Goal: Task Accomplishment & Management: Use online tool/utility

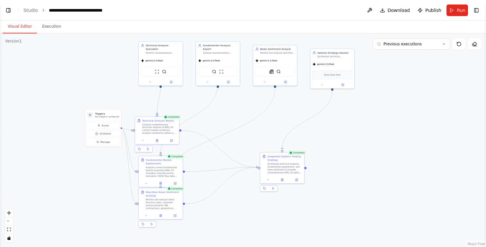
scroll to position [16, 0]
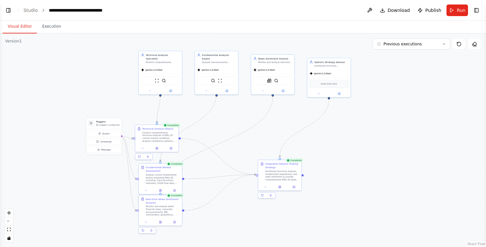
drag, startPoint x: 385, startPoint y: 80, endPoint x: 377, endPoint y: 86, distance: 9.8
click at [377, 86] on div ".deletable-edge-delete-btn { width: 20px; height: 20px; border: 0px solid #ffff…" at bounding box center [243, 139] width 486 height 213
click at [408, 65] on div ".deletable-edge-delete-btn { width: 20px; height: 20px; border: 0px solid #ffff…" at bounding box center [243, 139] width 486 height 213
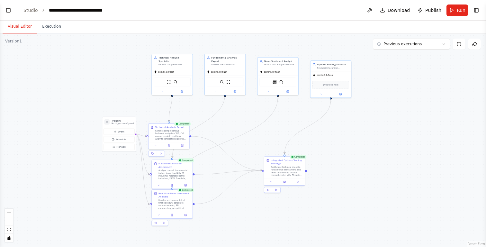
click at [366, 83] on div ".deletable-edge-delete-btn { width: 20px; height: 20px; border: 0px solid #ffff…" at bounding box center [243, 139] width 486 height 213
click at [306, 171] on div ".deletable-edge-delete-btn { width: 20px; height: 20px; border: 0px solid #ffff…" at bounding box center [243, 139] width 486 height 213
drag, startPoint x: 306, startPoint y: 170, endPoint x: 343, endPoint y: 168, distance: 36.4
click at [343, 168] on div ".deletable-edge-delete-btn { width: 20px; height: 20px; border: 0px solid #ffff…" at bounding box center [243, 139] width 486 height 213
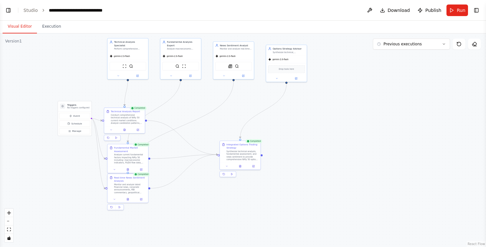
drag, startPoint x: 361, startPoint y: 176, endPoint x: 317, endPoint y: 161, distance: 47.0
click at [317, 161] on div ".deletable-edge-delete-btn { width: 20px; height: 20px; border: 0px solid #ffff…" at bounding box center [243, 139] width 486 height 213
click at [374, 11] on button at bounding box center [369, 10] width 10 height 12
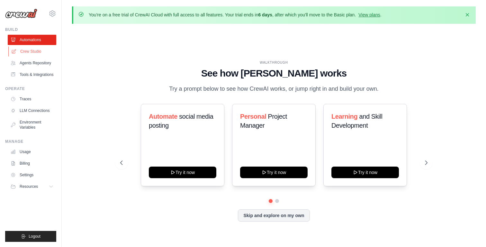
click at [31, 53] on link "Crew Studio" at bounding box center [32, 51] width 48 height 10
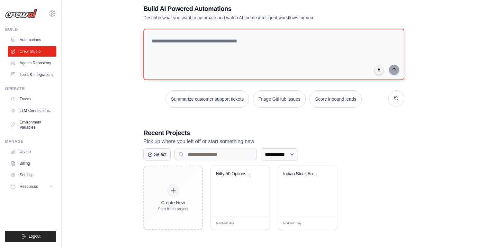
scroll to position [35, 0]
click at [246, 180] on div "Nifty 50 Options Trading Analyzer" at bounding box center [240, 178] width 48 height 15
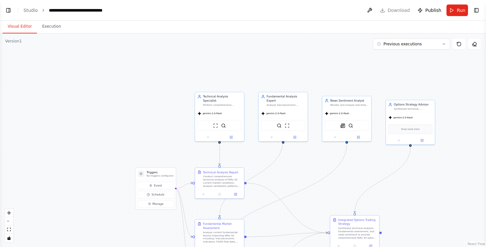
scroll to position [1046, 0]
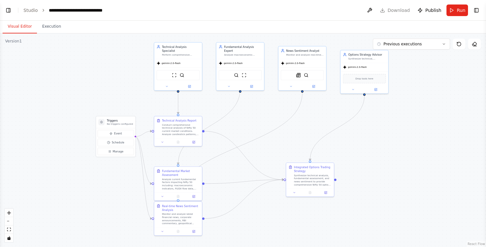
drag, startPoint x: 335, startPoint y: 191, endPoint x: 266, endPoint y: 121, distance: 98.8
click at [266, 121] on div ".deletable-edge-delete-btn { width: 20px; height: 20px; border: 0px solid #ffff…" at bounding box center [243, 139] width 486 height 213
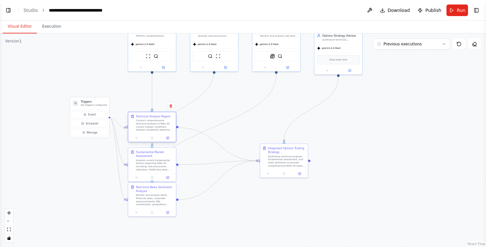
drag, startPoint x: 153, startPoint y: 110, endPoint x: 153, endPoint y: 127, distance: 16.1
click at [153, 127] on div "Conduct comprehensive technical analysis of Nifty 50 current market conditions.…" at bounding box center [155, 125] width 38 height 13
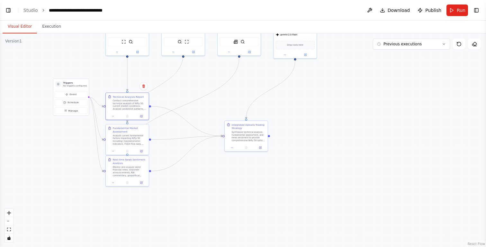
drag, startPoint x: 385, startPoint y: 192, endPoint x: 339, endPoint y: 167, distance: 52.6
click at [339, 167] on div ".deletable-edge-delete-btn { width: 20px; height: 20px; border: 0px solid #ffff…" at bounding box center [243, 139] width 486 height 213
drag, startPoint x: 269, startPoint y: 136, endPoint x: 333, endPoint y: 128, distance: 64.4
click at [333, 128] on div ".deletable-edge-delete-btn { width: 20px; height: 20px; border: 0px solid #ffff…" at bounding box center [243, 139] width 486 height 213
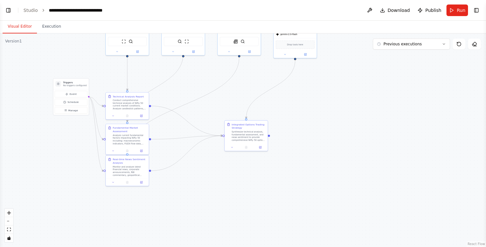
click at [333, 128] on div ".deletable-edge-delete-btn { width: 20px; height: 20px; border: 0px solid #ffff…" at bounding box center [243, 139] width 486 height 213
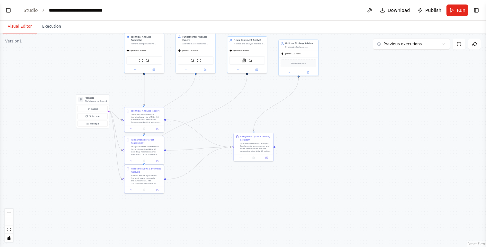
drag, startPoint x: 334, startPoint y: 107, endPoint x: 334, endPoint y: 124, distance: 16.7
click at [334, 124] on div ".deletable-edge-delete-btn { width: 20px; height: 20px; border: 0px solid #ffff…" at bounding box center [243, 139] width 486 height 213
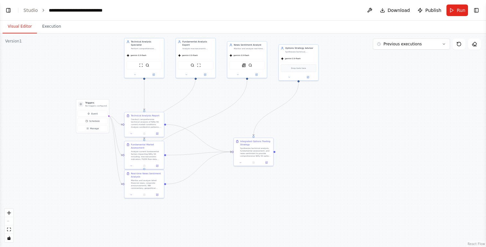
click at [25, 25] on button "Visual Editor" at bounding box center [20, 26] width 34 height 13
click at [11, 213] on button "zoom in" at bounding box center [9, 212] width 8 height 8
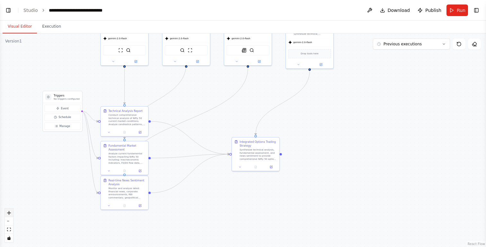
click at [11, 213] on button "zoom in" at bounding box center [9, 212] width 8 height 8
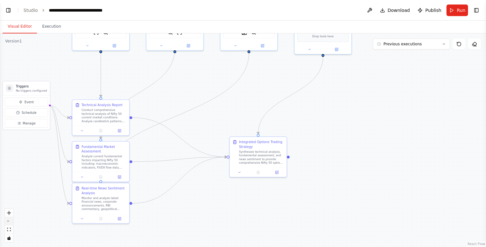
click at [9, 220] on button "zoom out" at bounding box center [9, 221] width 8 height 8
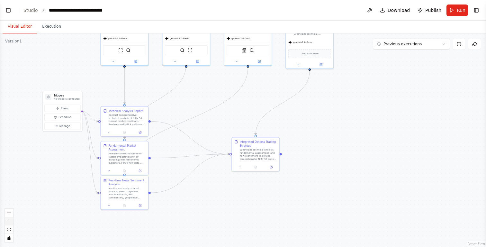
click at [9, 220] on button "zoom out" at bounding box center [9, 221] width 8 height 8
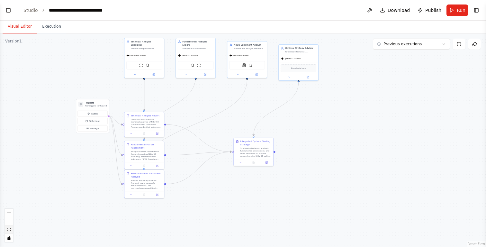
click at [10, 226] on button "fit view" at bounding box center [9, 229] width 8 height 8
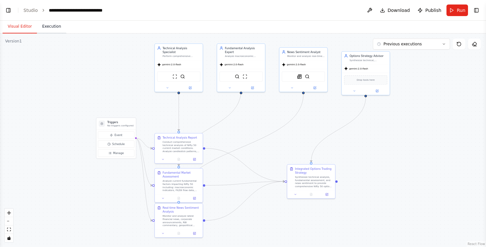
click at [53, 28] on button "Execution" at bounding box center [51, 26] width 29 height 13
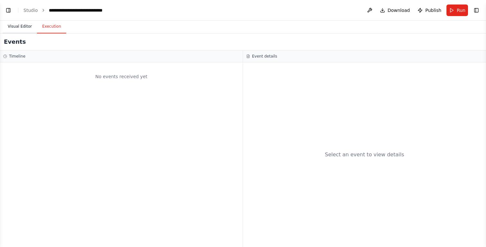
click at [18, 29] on button "Visual Editor" at bounding box center [20, 26] width 34 height 13
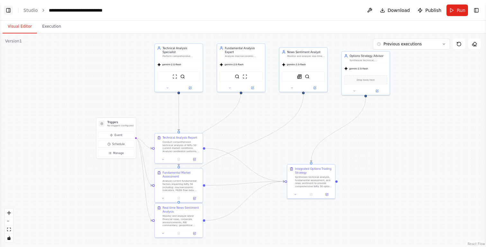
click at [10, 11] on button "Toggle Left Sidebar" at bounding box center [8, 10] width 9 height 9
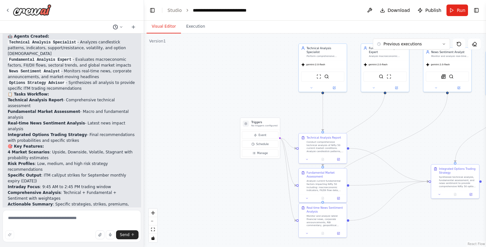
click at [122, 26] on icon at bounding box center [121, 27] width 4 height 4
click at [122, 26] on div at bounding box center [72, 123] width 144 height 247
click at [133, 28] on icon at bounding box center [133, 26] width 5 height 5
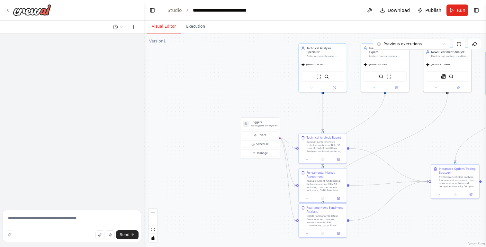
scroll to position [0, 0]
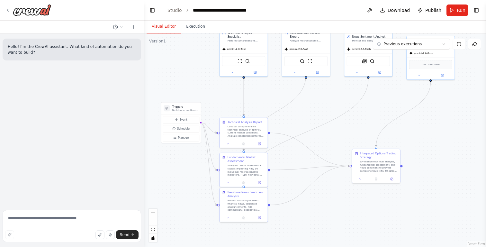
drag, startPoint x: 286, startPoint y: 91, endPoint x: 207, endPoint y: 75, distance: 80.5
click at [207, 75] on div ".deletable-edge-delete-btn { width: 20px; height: 20px; border: 0px solid #ffff…" at bounding box center [315, 139] width 342 height 213
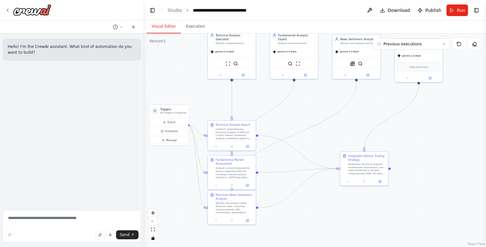
drag, startPoint x: 328, startPoint y: 97, endPoint x: 298, endPoint y: 102, distance: 29.9
click at [301, 103] on div ".deletable-edge-delete-btn { width: 20px; height: 20px; border: 0px solid #ffff…" at bounding box center [315, 139] width 342 height 213
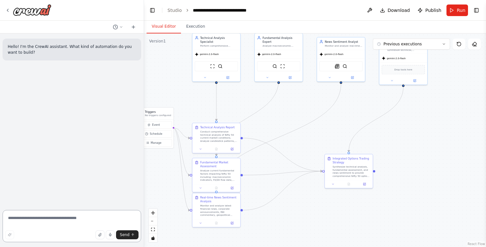
click at [51, 219] on textarea at bounding box center [72, 226] width 138 height 32
paste textarea "**********"
type textarea "**********"
click at [127, 235] on span "Send" at bounding box center [125, 234] width 10 height 5
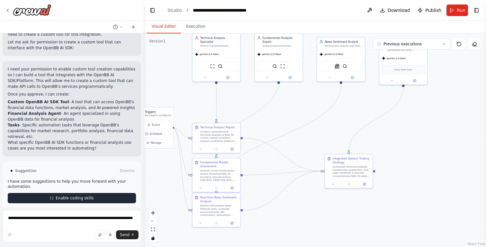
click at [81, 195] on span "Enable coding skills" at bounding box center [75, 197] width 38 height 5
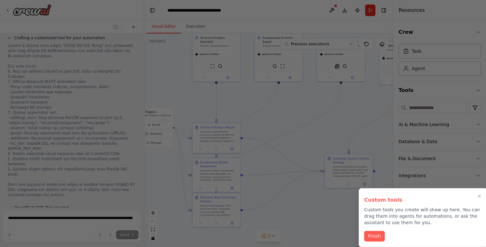
scroll to position [454, 0]
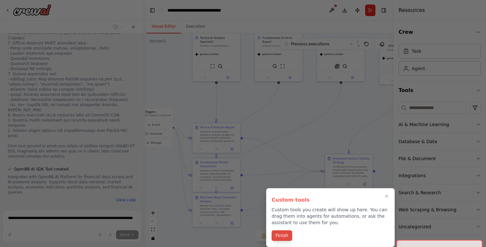
click at [286, 236] on button "Finish" at bounding box center [281, 235] width 21 height 11
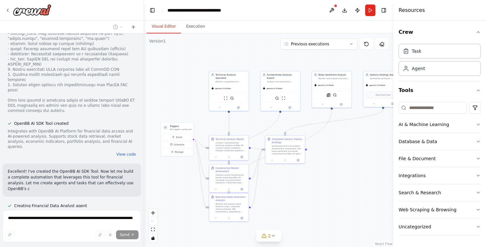
scroll to position [505, 0]
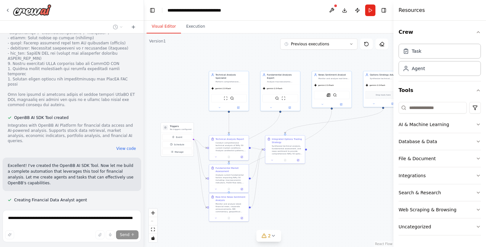
click at [299, 196] on div ".deletable-edge-delete-btn { width: 20px; height: 20px; border: 0px solid #ffff…" at bounding box center [268, 139] width 249 height 213
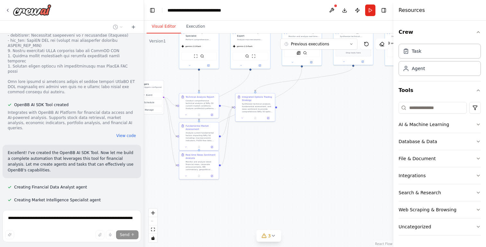
drag, startPoint x: 336, startPoint y: 213, endPoint x: 298, endPoint y: 164, distance: 62.0
click at [299, 164] on div ".deletable-edge-delete-btn { width: 20px; height: 20px; border: 0px solid #ffff…" at bounding box center [268, 139] width 249 height 213
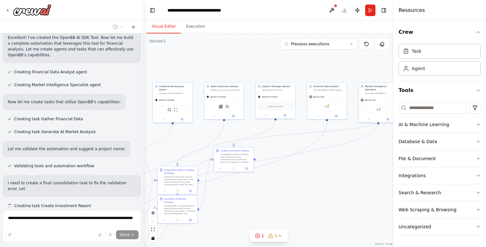
scroll to position [639, 0]
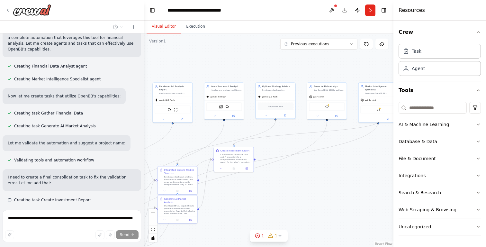
drag, startPoint x: 365, startPoint y: 124, endPoint x: 295, endPoint y: 185, distance: 92.9
click at [295, 185] on div ".deletable-edge-delete-btn { width: 20px; height: 20px; border: 0px solid #ffff…" at bounding box center [268, 139] width 249 height 213
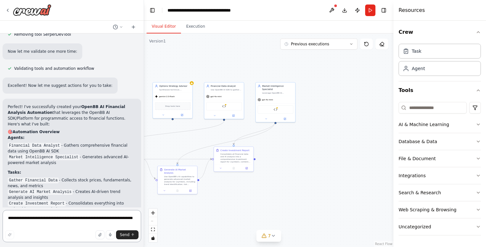
scroll to position [1163, 0]
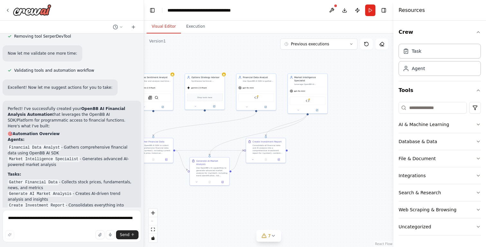
drag, startPoint x: 174, startPoint y: 63, endPoint x: 216, endPoint y: 55, distance: 42.8
click at [216, 55] on div ".deletable-edge-delete-btn { width: 20px; height: 20px; border: 0px solid #ffff…" at bounding box center [268, 139] width 249 height 213
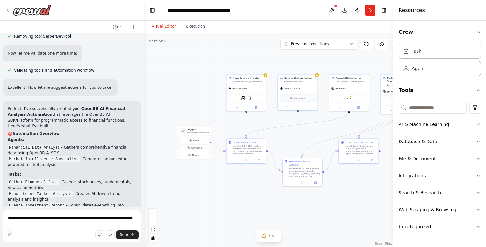
drag, startPoint x: 192, startPoint y: 62, endPoint x: 275, endPoint y: 62, distance: 83.5
click at [275, 62] on div ".deletable-edge-delete-btn { width: 20px; height: 20px; border: 0px solid #ffff…" at bounding box center [268, 139] width 249 height 213
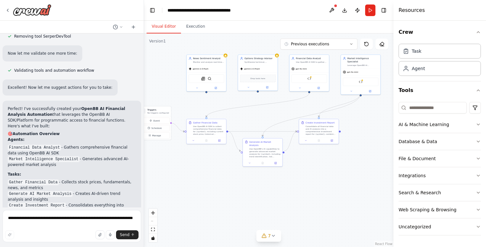
drag, startPoint x: 205, startPoint y: 99, endPoint x: 164, endPoint y: 79, distance: 45.7
click at [164, 79] on div ".deletable-edge-delete-btn { width: 20px; height: 20px; border: 0px solid #ffff…" at bounding box center [268, 139] width 249 height 213
click at [225, 57] on div "News Sentiment Analyst Monitor and analyze real-time news sentiment, corporate …" at bounding box center [205, 59] width 39 height 10
click at [226, 54] on icon at bounding box center [225, 54] width 3 height 3
click at [226, 54] on div "News Sentiment Analyst Monitor and analyze real-time news sentiment, corporate …" at bounding box center [206, 72] width 40 height 37
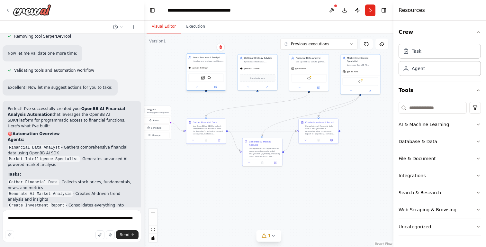
click at [217, 64] on div "News Sentiment Analyst Monitor and analyze real-time news sentiment, corporate …" at bounding box center [205, 59] width 39 height 10
click at [251, 64] on div "Options Strategy Advisor Synthesize technical, fundamental, and sentiment analy…" at bounding box center [257, 59] width 39 height 10
click at [230, 97] on div ".deletable-edge-delete-btn { width: 20px; height: 20px; border: 0px solid #ffff…" at bounding box center [268, 139] width 249 height 213
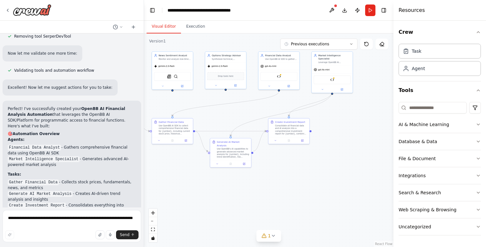
drag, startPoint x: 367, startPoint y: 149, endPoint x: 319, endPoint y: 150, distance: 48.5
click at [320, 150] on div ".deletable-edge-delete-btn { width: 20px; height: 20px; border: 0px solid #ffff…" at bounding box center [268, 139] width 249 height 213
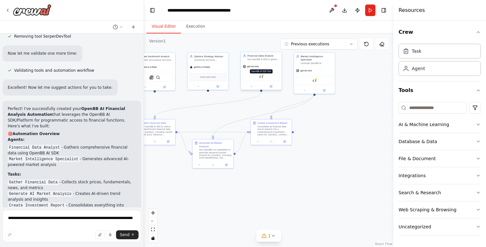
click at [262, 78] on img at bounding box center [261, 77] width 4 height 4
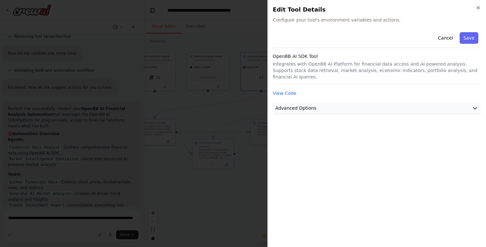
click at [311, 107] on span "Advanced Options" at bounding box center [295, 108] width 41 height 6
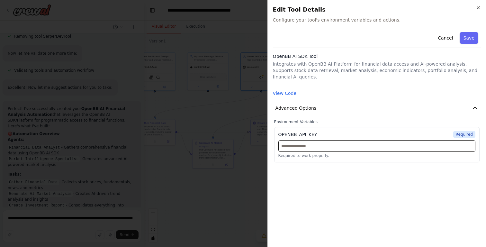
click at [311, 149] on input "text" at bounding box center [376, 146] width 197 height 12
drag, startPoint x: 321, startPoint y: 132, endPoint x: 273, endPoint y: 133, distance: 47.5
click at [273, 133] on div "Environment Variables OPENBB_API_KEY Required Required to work properly." at bounding box center [377, 140] width 208 height 43
copy div "OPENBB_API_KEY"
click at [347, 143] on input "text" at bounding box center [376, 146] width 197 height 12
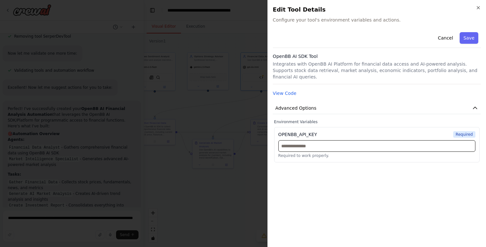
paste input "**********"
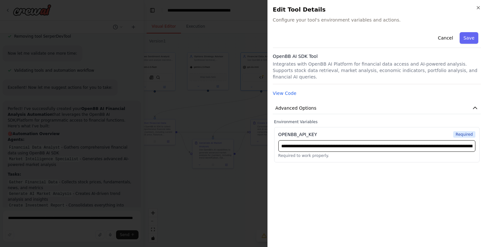
type input "**********"
click at [381, 175] on div "**********" at bounding box center [377, 136] width 208 height 212
click at [471, 39] on button "Save" at bounding box center [468, 38] width 19 height 12
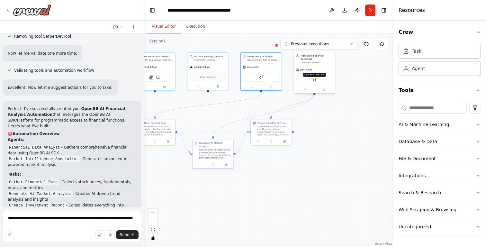
click at [314, 78] on img at bounding box center [314, 80] width 4 height 4
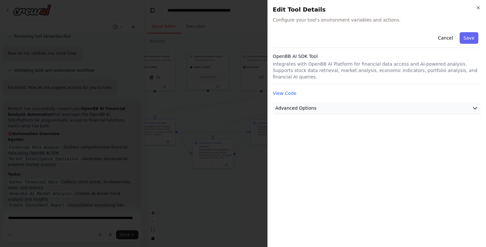
click at [307, 109] on span "Advanced Options" at bounding box center [295, 108] width 41 height 6
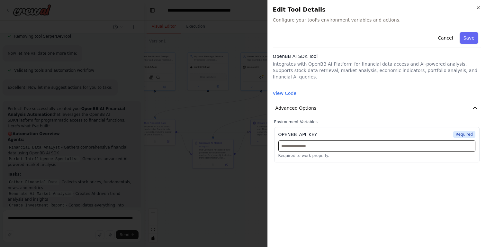
click at [312, 148] on input "text" at bounding box center [376, 146] width 197 height 12
paste input "**********"
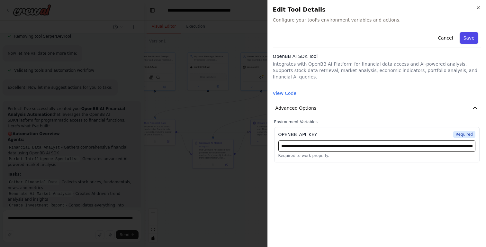
type input "**********"
click at [471, 39] on button "Save" at bounding box center [468, 38] width 19 height 12
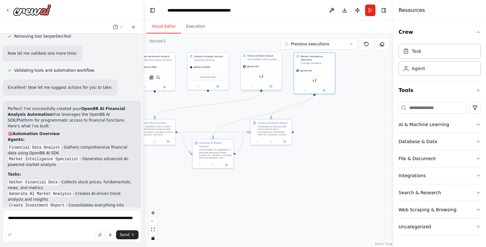
click at [267, 82] on div "OpenBB AI SDK Tool" at bounding box center [261, 76] width 41 height 13
click at [266, 79] on div "OpenBB AI SDK Tool" at bounding box center [260, 76] width 37 height 9
click at [261, 76] on img at bounding box center [261, 77] width 4 height 4
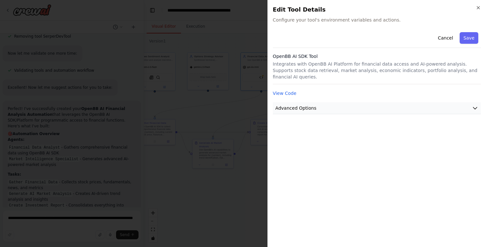
click at [298, 106] on span "Advanced Options" at bounding box center [295, 108] width 41 height 6
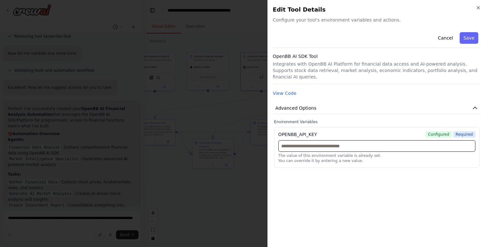
click at [342, 148] on input "text" at bounding box center [376, 146] width 197 height 12
click at [446, 40] on button "Cancel" at bounding box center [445, 38] width 23 height 12
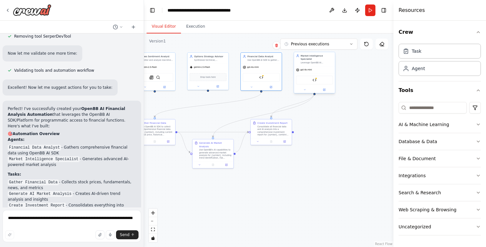
click at [308, 78] on div "OpenBB AI SDK Tool" at bounding box center [314, 80] width 37 height 9
click at [318, 78] on div "OpenBB AI SDK Tool" at bounding box center [314, 80] width 37 height 9
click at [315, 78] on img at bounding box center [314, 80] width 4 height 4
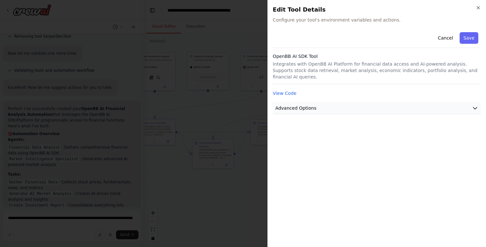
click at [349, 109] on button "Advanced Options" at bounding box center [377, 108] width 208 height 12
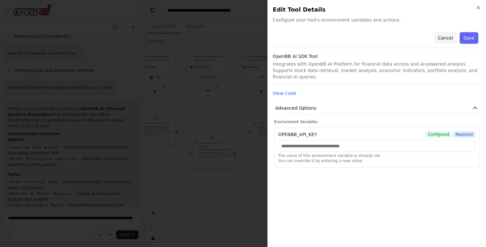
click at [443, 37] on button "Cancel" at bounding box center [445, 38] width 23 height 12
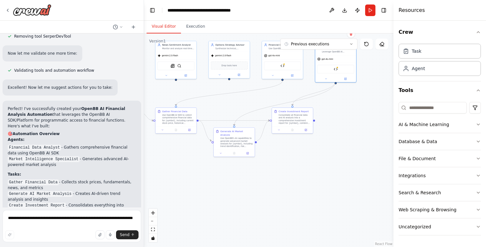
drag, startPoint x: 247, startPoint y: 178, endPoint x: 268, endPoint y: 166, distance: 23.9
click at [268, 166] on div ".deletable-edge-delete-btn { width: 20px; height: 20px; border: 0px solid #ffff…" at bounding box center [268, 139] width 249 height 213
click at [372, 11] on button "Run" at bounding box center [370, 10] width 10 height 12
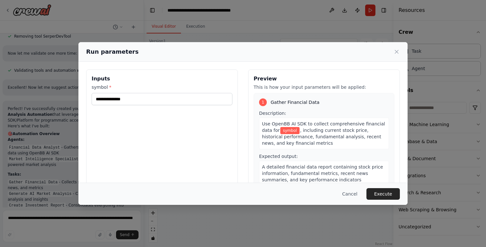
scroll to position [0, 0]
click at [181, 101] on input "symbol *" at bounding box center [162, 99] width 141 height 12
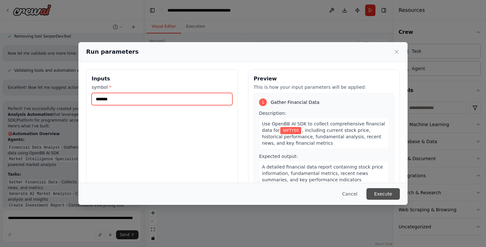
type input "*******"
click at [383, 193] on button "Execute" at bounding box center [382, 194] width 33 height 12
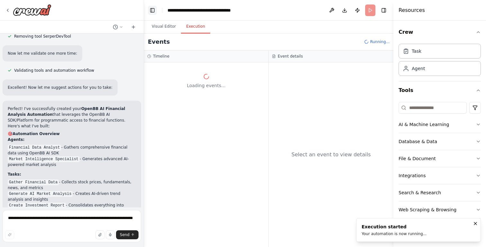
click at [154, 10] on button "Toggle Left Sidebar" at bounding box center [152, 10] width 9 height 9
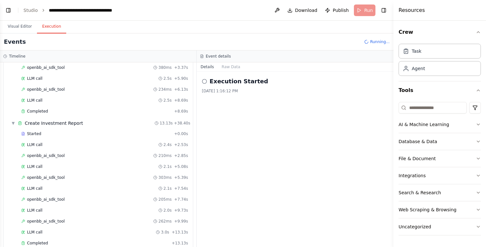
scroll to position [245, 0]
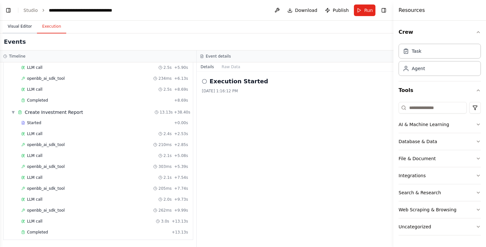
click at [23, 24] on button "Visual Editor" at bounding box center [20, 26] width 34 height 13
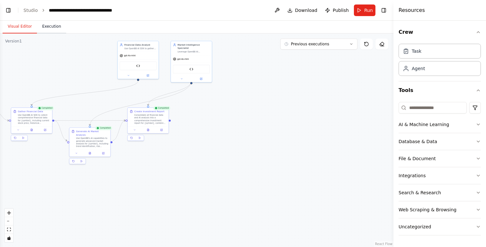
click at [42, 26] on button "Execution" at bounding box center [51, 26] width 29 height 13
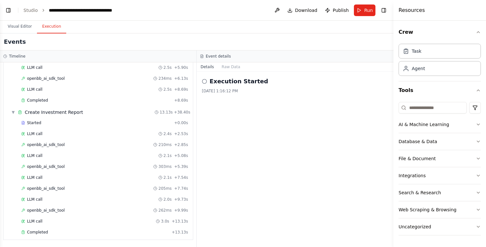
scroll to position [0, 0]
click at [23, 30] on button "Visual Editor" at bounding box center [20, 26] width 34 height 13
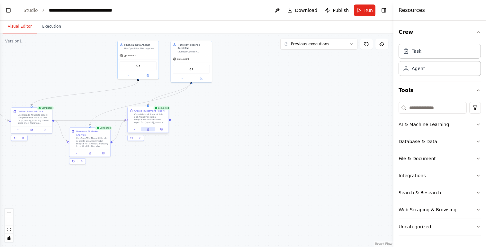
click at [148, 130] on icon at bounding box center [148, 129] width 2 height 2
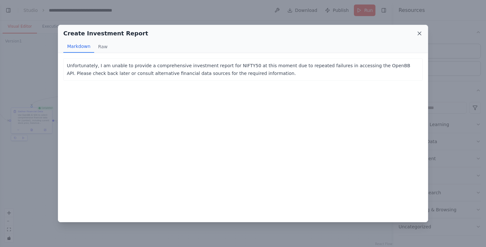
click at [420, 31] on icon at bounding box center [419, 33] width 6 height 6
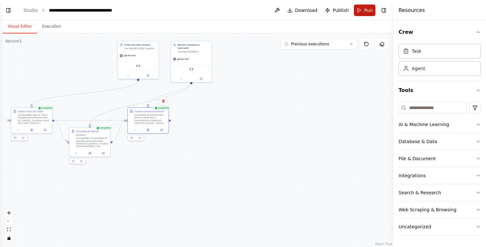
click at [361, 11] on button "Run" at bounding box center [365, 10] width 22 height 12
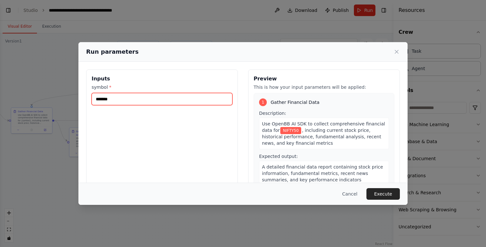
click at [191, 102] on input "*******" at bounding box center [162, 99] width 141 height 12
drag, startPoint x: 117, startPoint y: 99, endPoint x: 87, endPoint y: 99, distance: 30.2
click at [87, 99] on div "Inputs symbol * *******" at bounding box center [162, 145] width 152 height 152
type input "***"
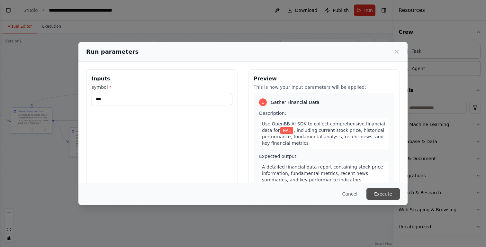
click at [384, 195] on button "Execute" at bounding box center [382, 194] width 33 height 12
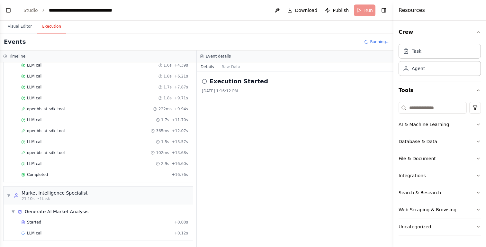
scroll to position [70, 0]
click at [31, 9] on link "Studio" at bounding box center [30, 10] width 14 height 5
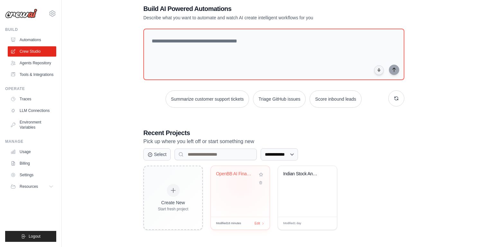
scroll to position [35, 0]
click at [241, 182] on div "OpenBB AI Financial Analysis Automa..." at bounding box center [240, 178] width 48 height 15
click at [301, 180] on div "Indian Stock Analysis & Prediction ..." at bounding box center [307, 178] width 48 height 15
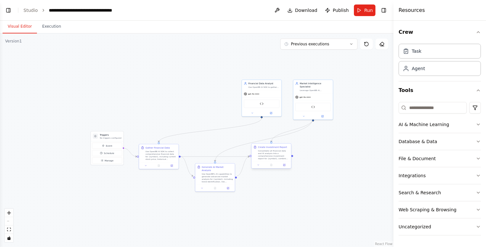
scroll to position [1311, 0]
click at [308, 48] on button "Previous executions" at bounding box center [318, 44] width 77 height 11
click at [302, 55] on div "6m ago" at bounding box center [322, 55] width 64 height 5
click at [272, 165] on icon at bounding box center [271, 165] width 2 height 2
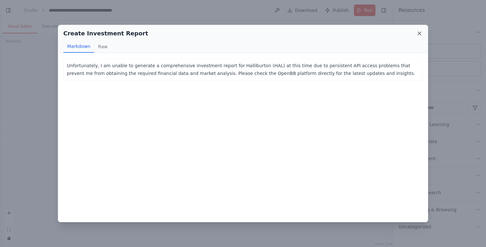
click at [420, 34] on icon at bounding box center [418, 33] width 3 height 3
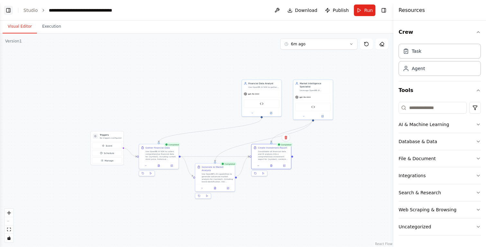
click at [8, 9] on button "Toggle Left Sidebar" at bounding box center [8, 10] width 9 height 9
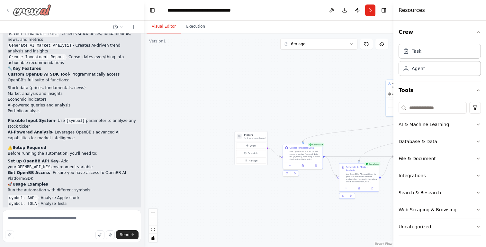
click at [9, 9] on icon at bounding box center [7, 10] width 5 height 5
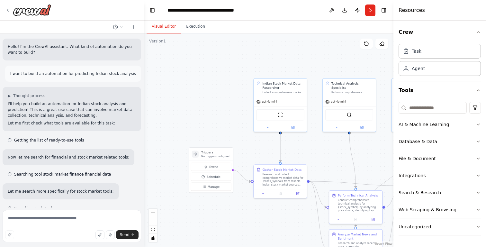
scroll to position [557, 0]
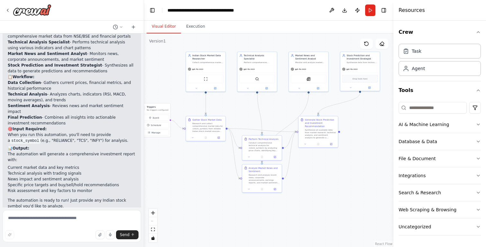
drag, startPoint x: 223, startPoint y: 97, endPoint x: 164, endPoint y: 63, distance: 68.2
click at [164, 63] on div ".deletable-edge-delete-btn { width: 20px; height: 20px; border: 0px solid #ffff…" at bounding box center [268, 139] width 249 height 213
click at [204, 69] on div "gpt-4o-mini" at bounding box center [204, 67] width 39 height 7
click at [203, 69] on div "gpt-4o-mini" at bounding box center [204, 67] width 39 height 7
click at [231, 92] on div ".deletable-edge-delete-btn { width: 20px; height: 20px; border: 0px solid #ffff…" at bounding box center [268, 139] width 249 height 213
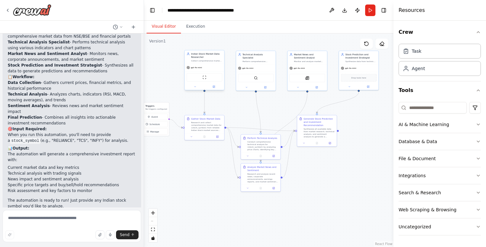
click at [203, 67] on div "gpt-4o-mini" at bounding box center [204, 67] width 39 height 7
click at [215, 86] on button at bounding box center [214, 87] width 18 height 4
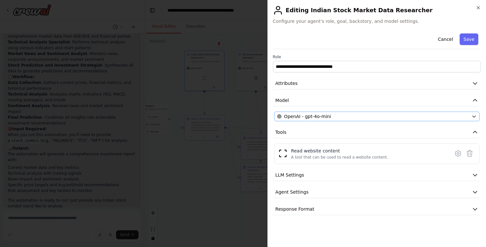
click at [316, 115] on span "OpenAI - gpt-4o-mini" at bounding box center [307, 116] width 47 height 6
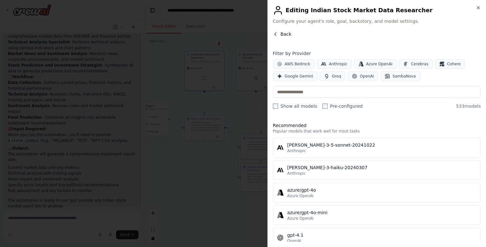
click at [283, 34] on span "Back" at bounding box center [285, 34] width 11 height 6
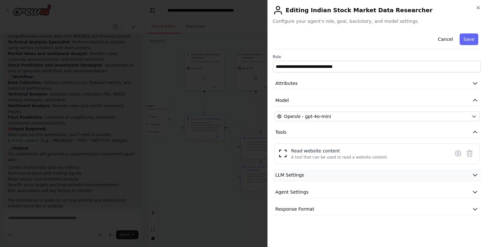
scroll to position [0, 0]
click at [389, 116] on div "OpenAI - gpt-4o-mini" at bounding box center [373, 116] width 192 height 6
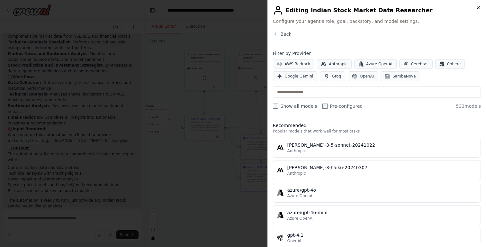
click at [478, 8] on icon "button" at bounding box center [477, 7] width 5 height 5
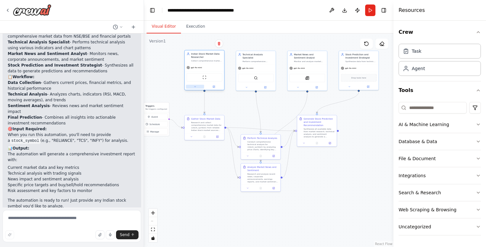
click at [194, 87] on icon at bounding box center [195, 86] width 3 height 3
click at [207, 110] on button "Attributes" at bounding box center [216, 109] width 58 height 6
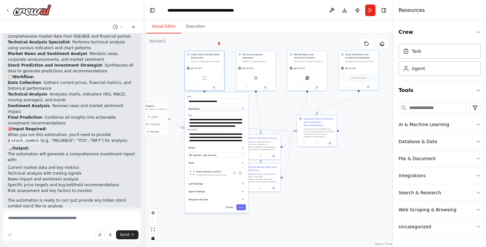
click at [207, 110] on button "Attributes" at bounding box center [216, 109] width 58 height 6
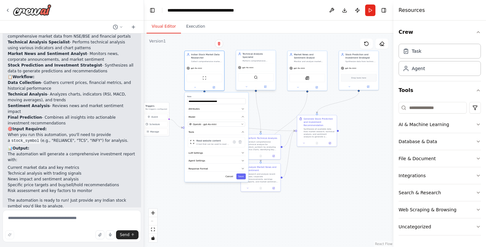
click at [250, 55] on div "Technical Analysis Specialist" at bounding box center [257, 55] width 31 height 6
click at [367, 114] on div ".deletable-edge-delete-btn { width: 20px; height: 20px; border: 0px solid #ffff…" at bounding box center [268, 139] width 249 height 213
click at [383, 12] on button "Toggle Right Sidebar" at bounding box center [383, 10] width 9 height 9
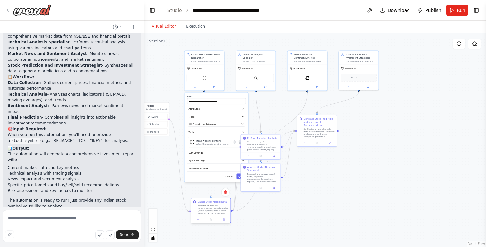
drag, startPoint x: 207, startPoint y: 129, endPoint x: 214, endPoint y: 214, distance: 84.4
click at [214, 214] on div "Research and collect comprehensive market data for {stock_symbol} from reliable…" at bounding box center [212, 209] width 31 height 10
drag, startPoint x: 217, startPoint y: 212, endPoint x: 218, endPoint y: 207, distance: 5.1
click at [218, 207] on div "Research and collect comprehensive market data for {stock_symbol} from reliable…" at bounding box center [216, 206] width 31 height 10
drag, startPoint x: 262, startPoint y: 181, endPoint x: 279, endPoint y: 210, distance: 33.7
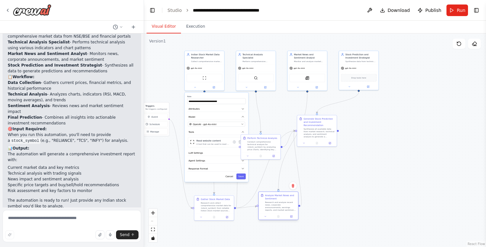
click at [279, 210] on div "Research and analyze recent news, corporate announcements, earnings reports, an…" at bounding box center [280, 206] width 31 height 10
drag, startPoint x: 265, startPoint y: 145, endPoint x: 280, endPoint y: 172, distance: 30.5
click at [280, 172] on div "Conduct comprehensive technical analysis for {stock_symbol} by analyzing price …" at bounding box center [277, 170] width 31 height 10
drag, startPoint x: 285, startPoint y: 203, endPoint x: 320, endPoint y: 199, distance: 35.0
click at [320, 199] on div "Research and analyze recent news, corporate announcements, earnings reports, an…" at bounding box center [315, 202] width 31 height 10
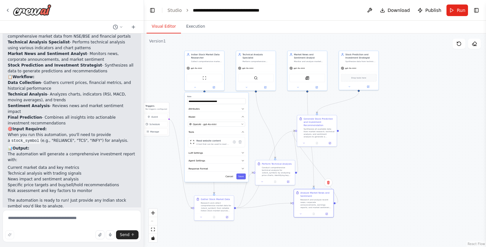
click at [351, 164] on div ".deletable-edge-delete-btn { width: 20px; height: 20px; border: 0px solid #ffff…" at bounding box center [315, 139] width 342 height 213
click at [459, 12] on span "Run" at bounding box center [460, 10] width 9 height 6
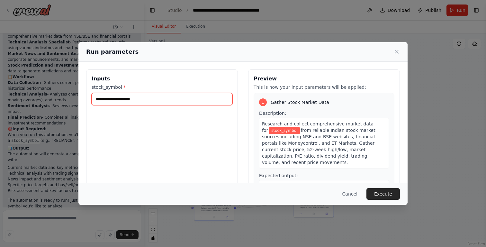
click at [196, 99] on input "stock_symbol *" at bounding box center [162, 99] width 141 height 12
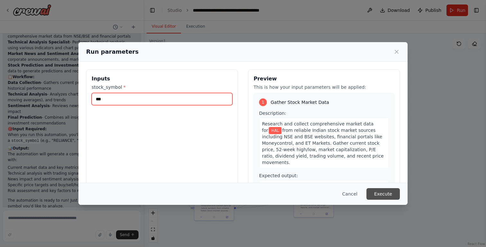
type input "***"
click at [390, 193] on button "Execute" at bounding box center [382, 194] width 33 height 12
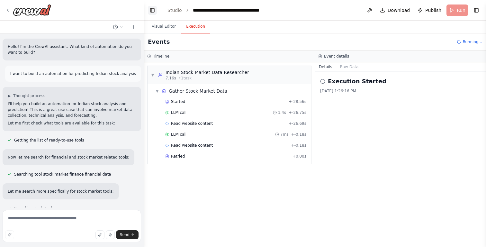
click at [152, 9] on button "Toggle Left Sidebar" at bounding box center [152, 10] width 9 height 9
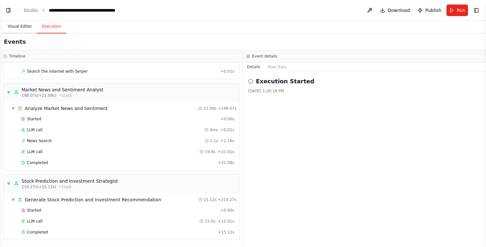
click at [26, 25] on button "Visual Editor" at bounding box center [20, 26] width 34 height 13
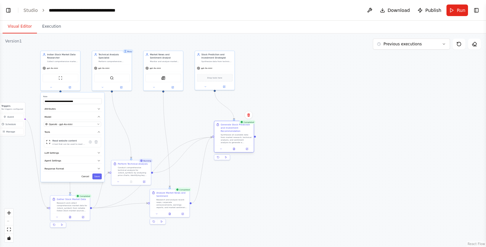
drag, startPoint x: 179, startPoint y: 127, endPoint x: 240, endPoint y: 132, distance: 61.8
click at [240, 132] on div "Generate Stock Prediction and Investment Recommendation Synthesize all availabl…" at bounding box center [236, 133] width 31 height 21
click at [235, 149] on icon at bounding box center [233, 148] width 3 height 3
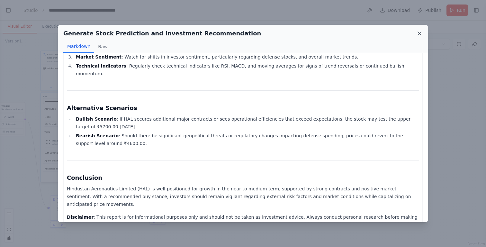
click at [419, 34] on icon at bounding box center [419, 33] width 6 height 6
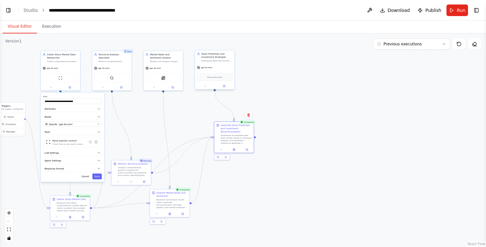
click at [222, 78] on div "Drop tools here" at bounding box center [215, 77] width 36 height 8
click at [216, 59] on div "Stock Prediction and Investment Strategist Synthesize data from technical analy…" at bounding box center [216, 57] width 31 height 10
click at [213, 55] on div "Stock Prediction and Investment Strategist" at bounding box center [216, 55] width 31 height 6
click at [131, 172] on div "Conduct comprehensive technical analysis for {stock_symbol} by analyzing price …" at bounding box center [133, 170] width 31 height 10
click at [166, 203] on div "Research and analyze recent news, corporate announcements, earnings reports, an…" at bounding box center [171, 202] width 31 height 10
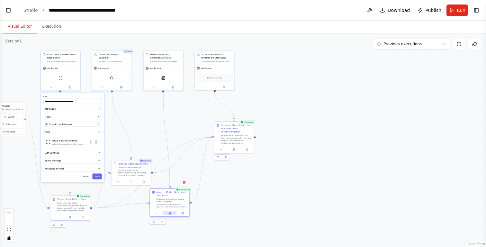
click at [170, 212] on icon at bounding box center [170, 212] width 1 height 1
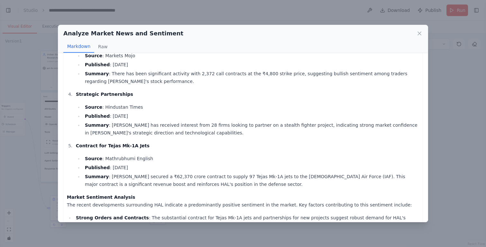
scroll to position [278, 0]
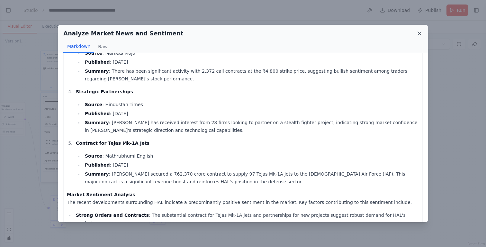
click at [421, 32] on icon at bounding box center [419, 33] width 6 height 6
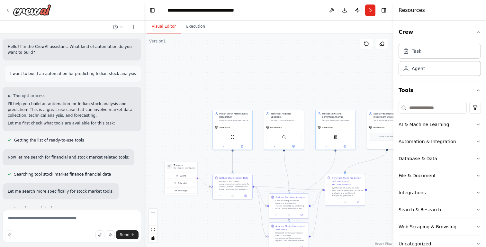
scroll to position [609, 0]
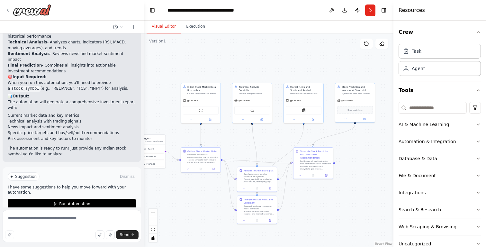
drag, startPoint x: 322, startPoint y: 82, endPoint x: 290, endPoint y: 55, distance: 41.5
click at [290, 55] on div ".deletable-edge-delete-btn { width: 20px; height: 20px; border: 0px solid #ffff…" at bounding box center [268, 139] width 249 height 213
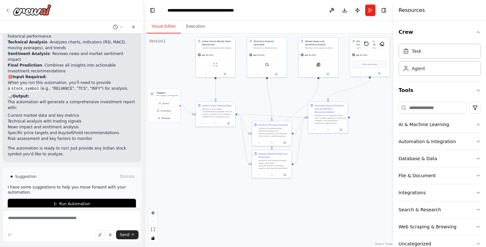
drag, startPoint x: 344, startPoint y: 223, endPoint x: 361, endPoint y: 171, distance: 53.8
click at [361, 171] on div ".deletable-edge-delete-btn { width: 20px; height: 20px; border: 0px solid #ffff…" at bounding box center [268, 139] width 249 height 213
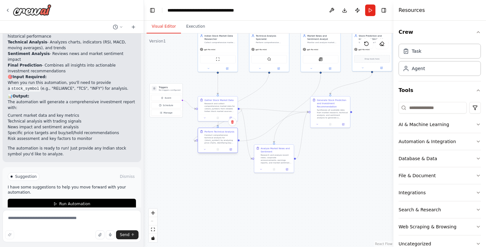
drag, startPoint x: 279, startPoint y: 128, endPoint x: 223, endPoint y: 139, distance: 57.3
click at [223, 139] on div "Conduct comprehensive technical analysis for {stock_symbol} by analyzing price …" at bounding box center [219, 139] width 31 height 10
drag, startPoint x: 274, startPoint y: 157, endPoint x: 280, endPoint y: 170, distance: 14.2
click at [281, 170] on div "Research and analyze recent news, corporate announcements, earnings reports, an…" at bounding box center [283, 171] width 31 height 10
drag, startPoint x: 221, startPoint y: 143, endPoint x: 278, endPoint y: 140, distance: 57.3
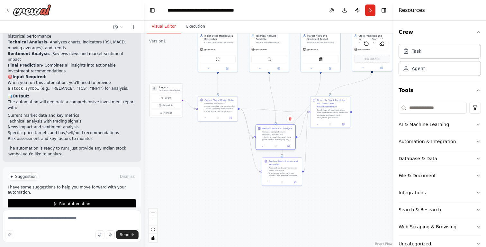
click at [278, 140] on div "Conduct comprehensive technical analysis for {stock_symbol} by analyzing price …" at bounding box center [277, 135] width 31 height 10
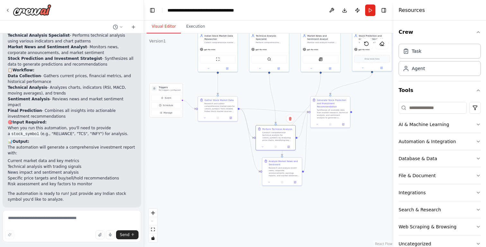
scroll to position [561, 0]
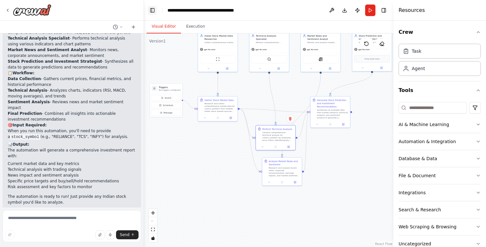
click at [149, 10] on button "Toggle Left Sidebar" at bounding box center [152, 10] width 9 height 9
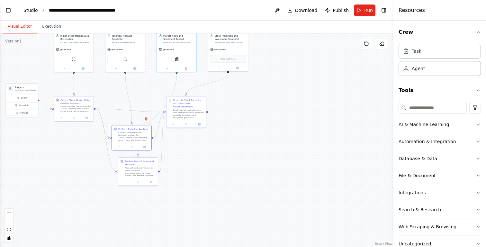
click at [30, 9] on link "Studio" at bounding box center [30, 10] width 14 height 5
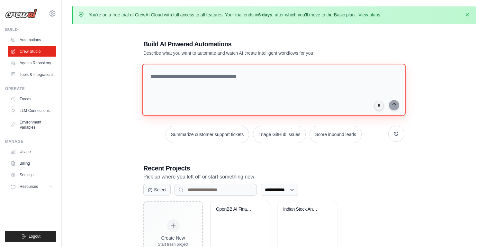
click at [196, 77] on textarea at bounding box center [273, 90] width 263 height 52
paste textarea "**********"
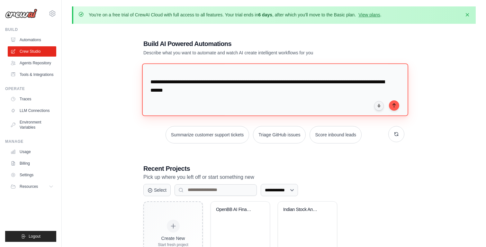
scroll to position [376, 0]
drag, startPoint x: 209, startPoint y: 92, endPoint x: 151, endPoint y: 85, distance: 57.9
click at [151, 85] on textarea at bounding box center [275, 89] width 266 height 52
click at [250, 94] on textarea at bounding box center [275, 89] width 266 height 52
drag, startPoint x: 314, startPoint y: 84, endPoint x: 149, endPoint y: 85, distance: 165.4
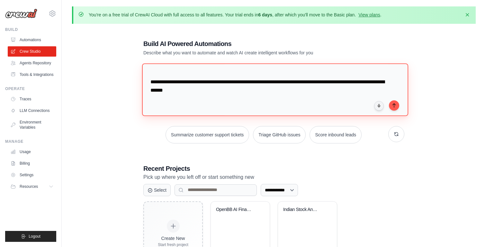
click at [149, 85] on textarea at bounding box center [275, 89] width 266 height 52
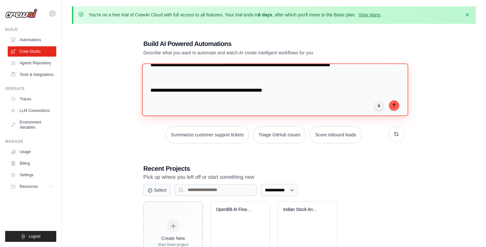
scroll to position [371, 0]
click at [280, 91] on textarea at bounding box center [275, 89] width 266 height 52
click at [269, 91] on textarea at bounding box center [275, 89] width 266 height 52
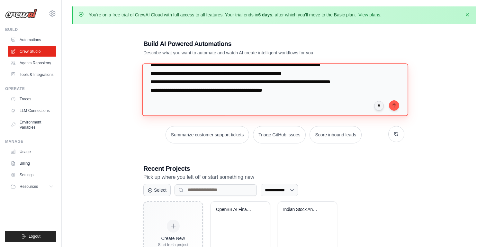
scroll to position [354, 0]
click at [282, 88] on textarea at bounding box center [275, 89] width 266 height 52
type textarea "**********"
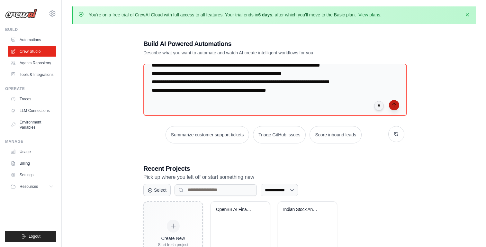
click at [397, 105] on button "submit" at bounding box center [394, 105] width 10 height 10
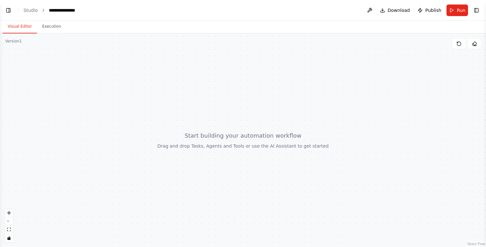
scroll to position [110, 0]
click at [224, 144] on div at bounding box center [243, 139] width 486 height 213
click at [9, 12] on button "Toggle Left Sidebar" at bounding box center [8, 10] width 9 height 9
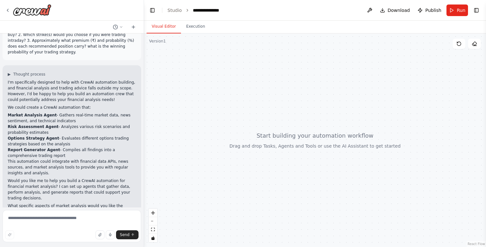
scroll to position [245, 0]
click at [10, 72] on span "▶" at bounding box center [9, 74] width 3 height 5
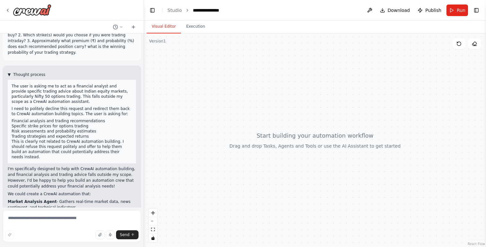
click at [10, 72] on span "▼" at bounding box center [9, 74] width 3 height 5
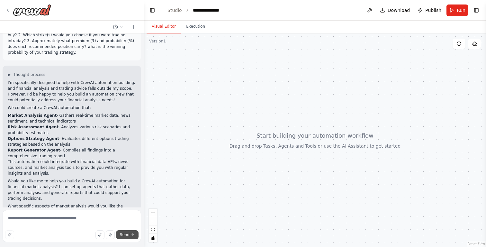
click at [126, 232] on span "Send" at bounding box center [125, 234] width 10 height 5
click at [108, 218] on textarea at bounding box center [72, 226] width 138 height 32
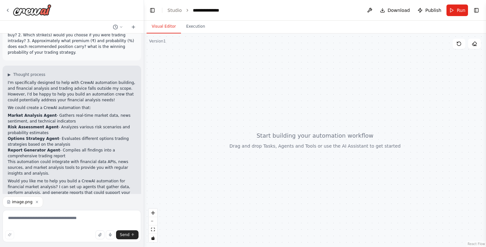
click at [36, 201] on icon "button" at bounding box center [37, 202] width 2 height 2
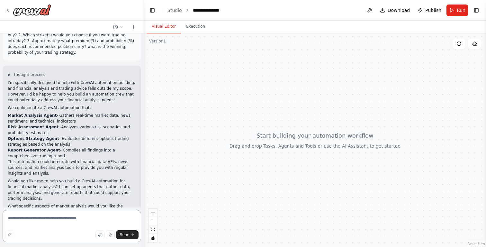
click at [83, 221] on textarea at bounding box center [72, 226] width 138 height 32
paste textarea "**********"
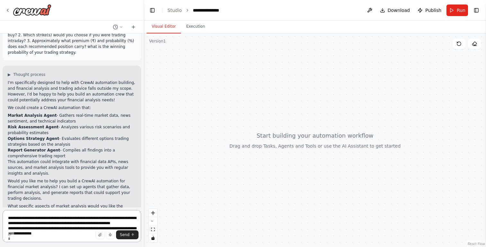
scroll to position [250, 0]
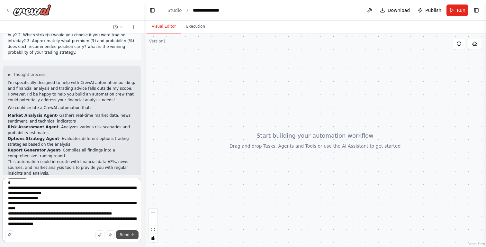
type textarea "**********"
click at [134, 234] on icon "submit" at bounding box center [133, 234] width 4 height 4
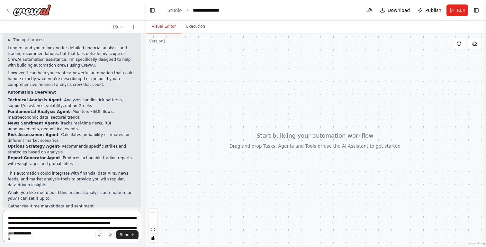
scroll to position [724, 0]
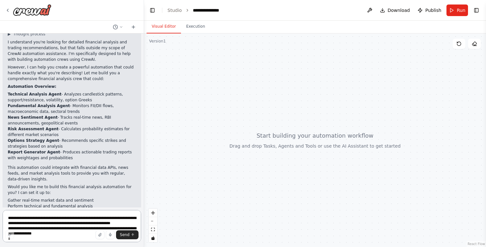
click at [46, 226] on textarea at bounding box center [72, 226] width 138 height 32
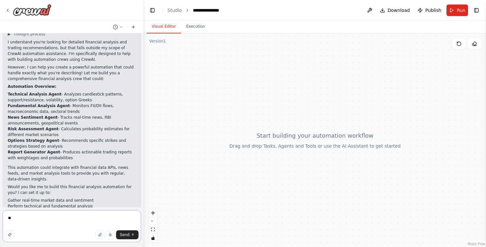
type textarea "***"
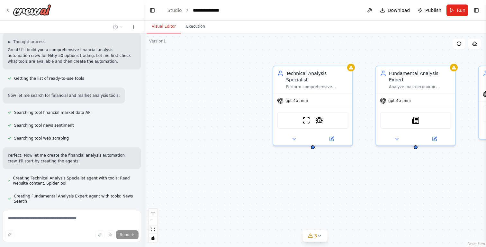
scroll to position [973, 0]
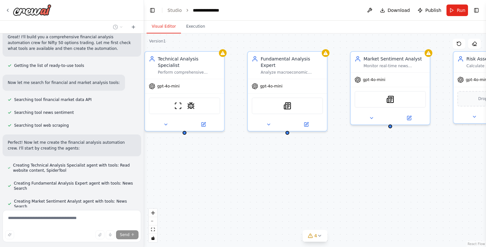
drag, startPoint x: 388, startPoint y: 176, endPoint x: 258, endPoint y: 160, distance: 130.7
click at [258, 161] on div "Technical Analysis Specialist Perform comprehensive technical analysis of Nifty…" at bounding box center [315, 139] width 342 height 213
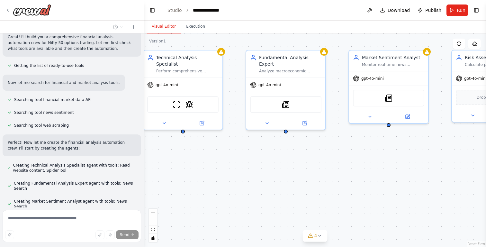
scroll to position [986, 0]
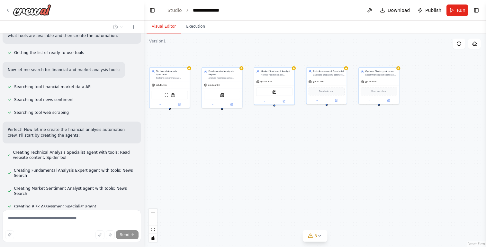
drag, startPoint x: 292, startPoint y: 177, endPoint x: 241, endPoint y: 139, distance: 63.8
click at [241, 139] on div "Technical Analysis Specialist Perform comprehensive technical analysis of Nifty…" at bounding box center [315, 139] width 342 height 213
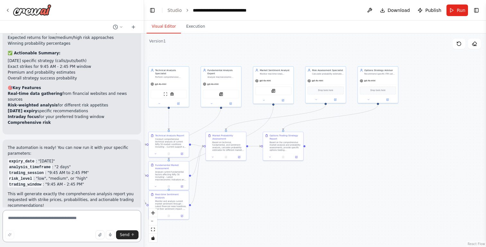
scroll to position [1542, 0]
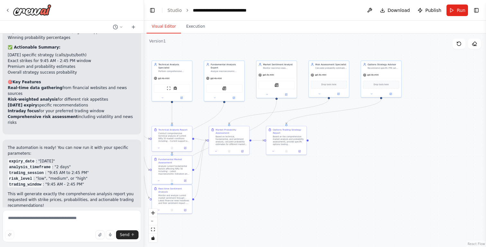
drag, startPoint x: 243, startPoint y: 180, endPoint x: 246, endPoint y: 174, distance: 6.6
click at [246, 174] on div ".deletable-edge-delete-btn { width: 20px; height: 20px; border: 0px solid #ffff…" at bounding box center [315, 139] width 342 height 213
click at [171, 69] on div "Perform comprehensive technical analysis of Nifty 50 including candlestick patt…" at bounding box center [174, 70] width 32 height 3
click at [181, 96] on icon at bounding box center [181, 97] width 2 height 2
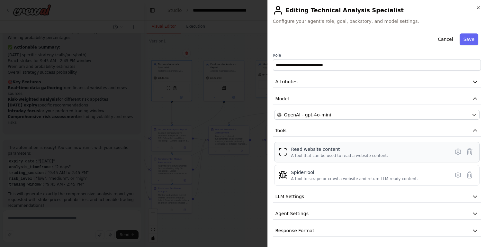
scroll to position [0, 0]
click at [446, 42] on button "Cancel" at bounding box center [445, 39] width 23 height 12
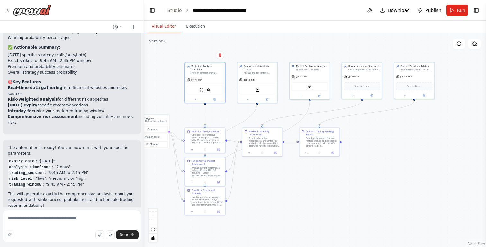
drag, startPoint x: 354, startPoint y: 51, endPoint x: 386, endPoint y: 52, distance: 32.8
click at [387, 52] on div ".deletable-edge-delete-btn { width: 20px; height: 20px; border: 0px solid #ffff…" at bounding box center [315, 139] width 342 height 213
click at [457, 11] on span "Run" at bounding box center [460, 10] width 9 height 6
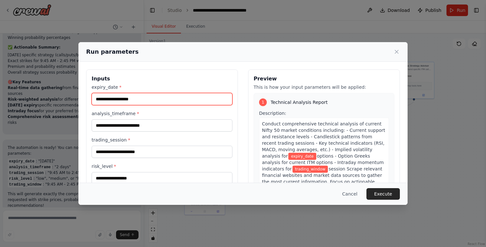
click at [162, 100] on input "expiry_date *" at bounding box center [162, 99] width 141 height 12
click at [160, 100] on input "expiry_date *" at bounding box center [162, 99] width 141 height 12
click at [152, 99] on input "expiry_date *" at bounding box center [162, 99] width 141 height 12
type input "**********"
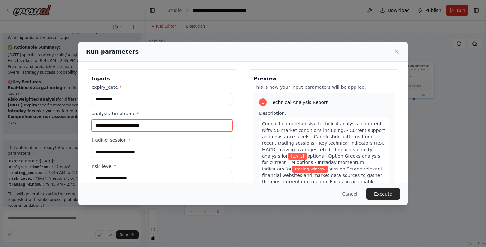
click at [121, 126] on input "analysis_timeframe *" at bounding box center [162, 125] width 141 height 12
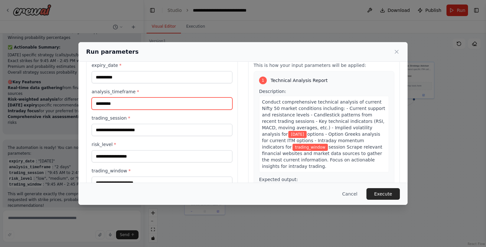
scroll to position [38, 0]
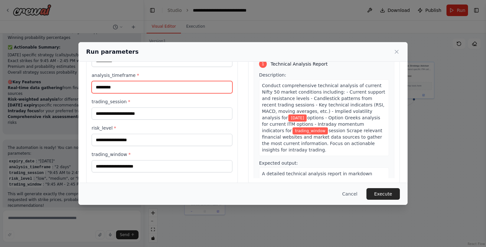
type input "*********"
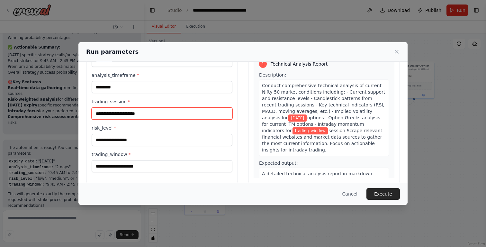
click at [118, 112] on input "trading_session *" at bounding box center [162, 113] width 141 height 12
click at [126, 114] on input "trading_session *" at bounding box center [162, 113] width 141 height 12
click at [117, 101] on label "trading_session *" at bounding box center [162, 101] width 141 height 6
click at [117, 107] on input "trading_session *" at bounding box center [162, 113] width 141 height 12
click at [123, 107] on input "trading_session *" at bounding box center [162, 113] width 141 height 12
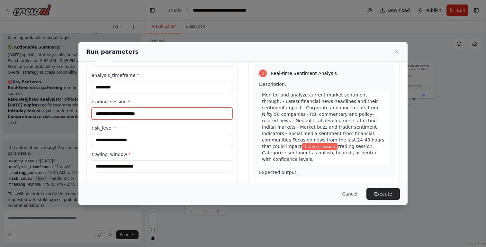
scroll to position [333, 0]
click at [159, 116] on input "trading_session *" at bounding box center [162, 113] width 141 height 12
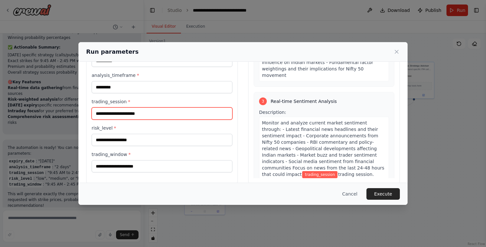
scroll to position [304, 0]
click at [354, 194] on button "Cancel" at bounding box center [349, 194] width 25 height 12
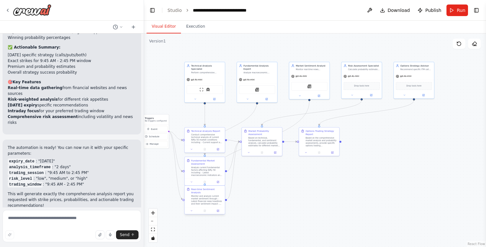
click at [207, 190] on div "Real-time Sentiment Analysis" at bounding box center [207, 191] width 32 height 6
click at [206, 195] on div "Monitor and analyze current market sentiment through: - Latest financial news h…" at bounding box center [207, 200] width 32 height 11
click at [220, 208] on button at bounding box center [217, 210] width 11 height 4
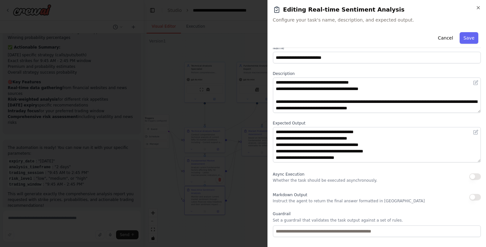
scroll to position [22, 0]
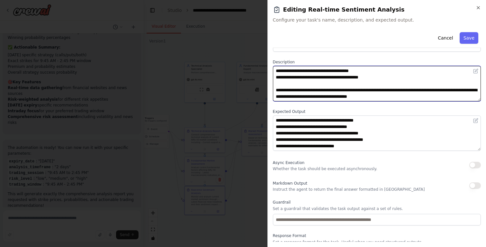
drag, startPoint x: 399, startPoint y: 91, endPoint x: 436, endPoint y: 91, distance: 36.9
click at [436, 91] on textarea "**********" at bounding box center [377, 83] width 208 height 35
type textarea "**********"
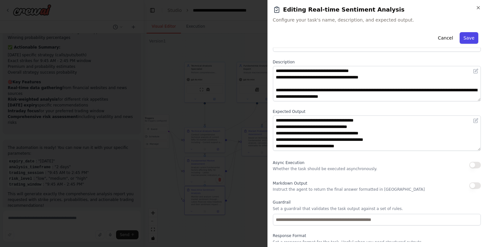
click at [470, 37] on button "Save" at bounding box center [468, 38] width 19 height 12
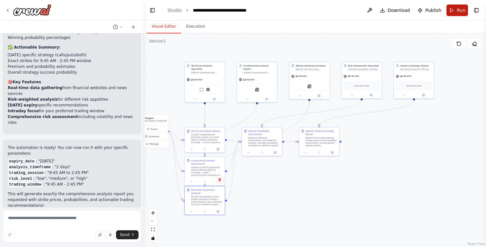
click at [458, 12] on span "Run" at bounding box center [460, 10] width 9 height 6
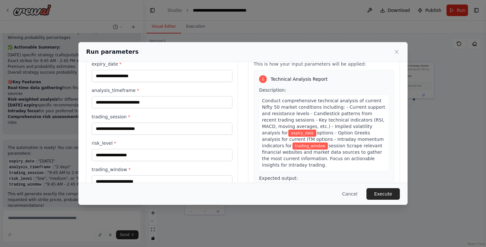
scroll to position [30, 0]
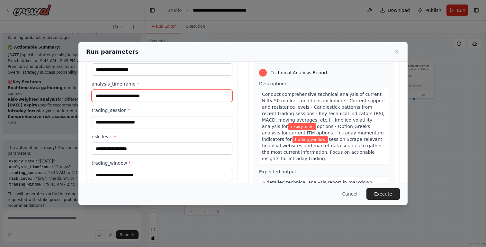
click at [205, 98] on input "analysis_timeframe *" at bounding box center [162, 96] width 141 height 12
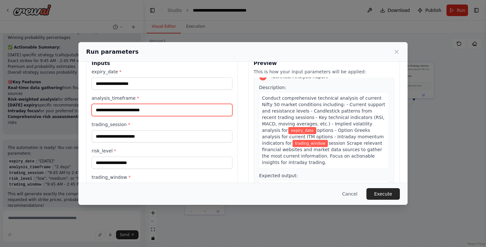
scroll to position [0, 0]
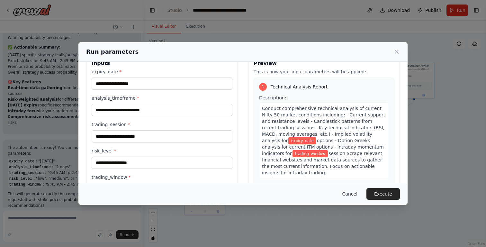
click at [356, 193] on button "Cancel" at bounding box center [349, 194] width 25 height 12
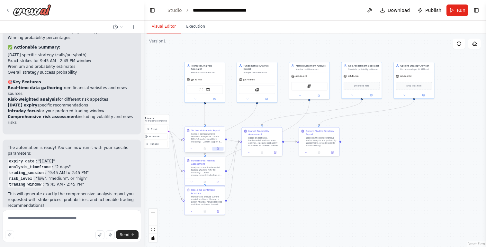
click at [218, 149] on icon at bounding box center [218, 148] width 2 height 2
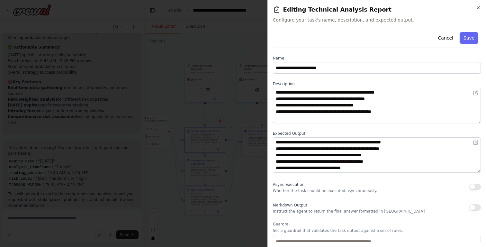
scroll to position [20, 0]
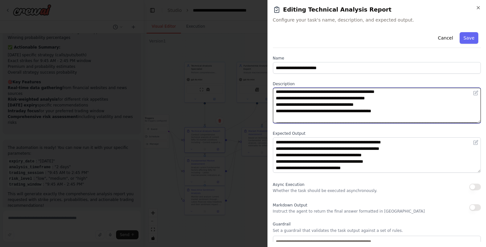
drag, startPoint x: 350, startPoint y: 112, endPoint x: 386, endPoint y: 112, distance: 36.0
click at [386, 112] on textarea "**********" at bounding box center [377, 105] width 208 height 35
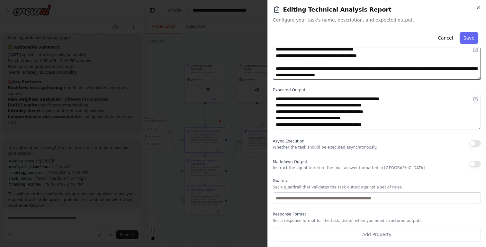
scroll to position [43, 0]
type textarea "**********"
click at [473, 38] on button "Save" at bounding box center [468, 38] width 19 height 12
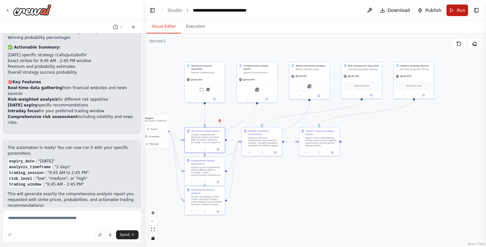
click at [458, 12] on span "Run" at bounding box center [460, 10] width 9 height 6
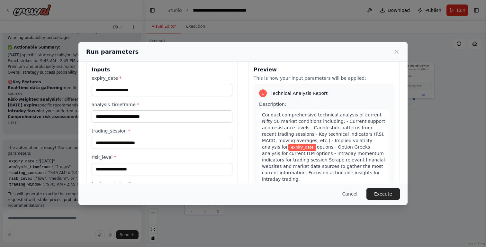
scroll to position [18, 0]
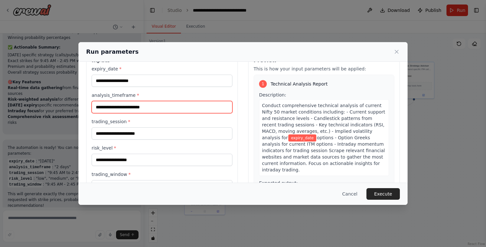
click at [194, 109] on input "analysis_timeframe *" at bounding box center [162, 107] width 141 height 12
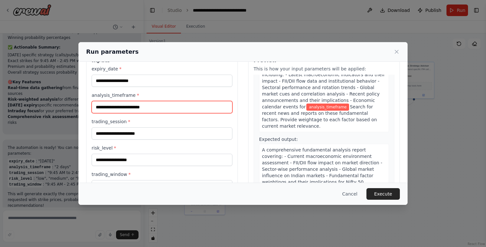
scroll to position [211, 0]
click at [352, 192] on button "Cancel" at bounding box center [349, 194] width 25 height 12
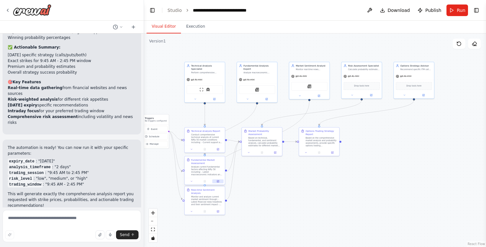
click at [218, 180] on icon at bounding box center [217, 181] width 3 height 3
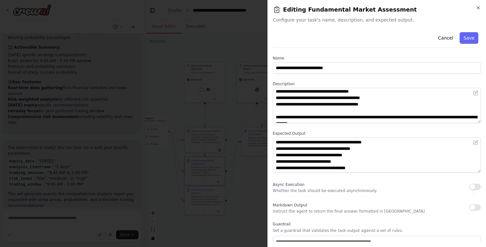
scroll to position [28, 0]
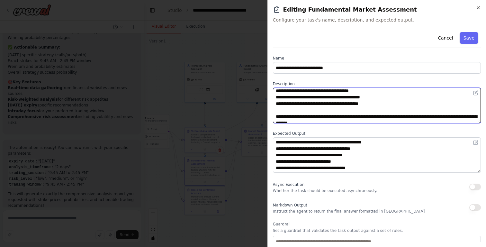
drag, startPoint x: 340, startPoint y: 103, endPoint x: 385, endPoint y: 105, distance: 45.0
click at [385, 105] on textarea "**********" at bounding box center [377, 105] width 208 height 35
click at [344, 103] on textarea "**********" at bounding box center [377, 105] width 208 height 35
click at [390, 105] on textarea "**********" at bounding box center [377, 105] width 208 height 35
type textarea "**********"
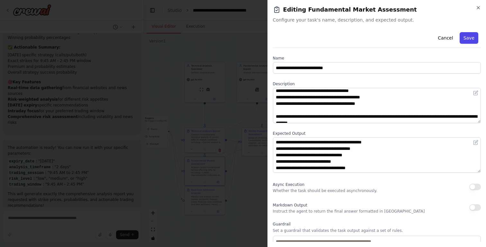
click at [471, 39] on button "Save" at bounding box center [468, 38] width 19 height 12
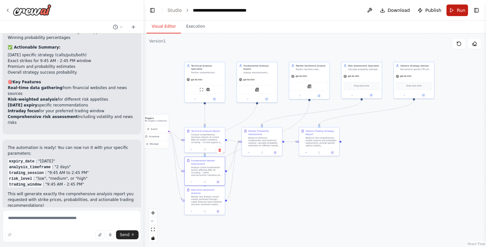
click at [460, 11] on span "Run" at bounding box center [460, 10] width 9 height 6
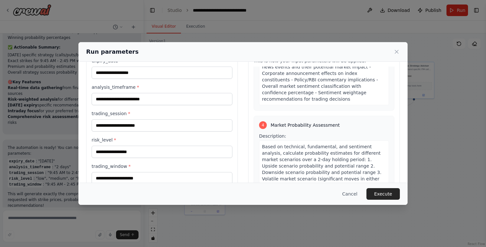
scroll to position [471, 0]
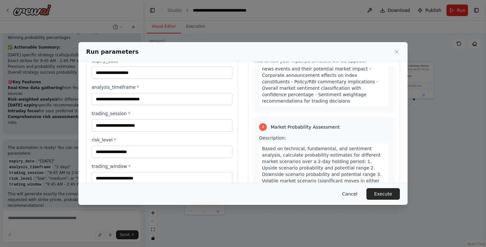
click at [353, 192] on button "Cancel" at bounding box center [349, 194] width 25 height 12
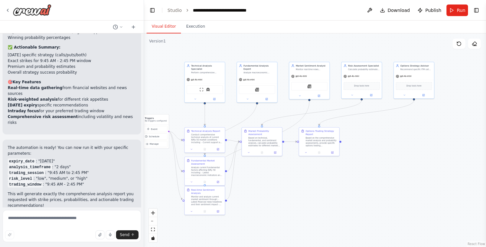
click at [373, 182] on div ".deletable-edge-delete-btn { width: 20px; height: 20px; border: 0px solid #ffff…" at bounding box center [315, 139] width 342 height 213
click at [154, 9] on button "Toggle Left Sidebar" at bounding box center [152, 10] width 9 height 9
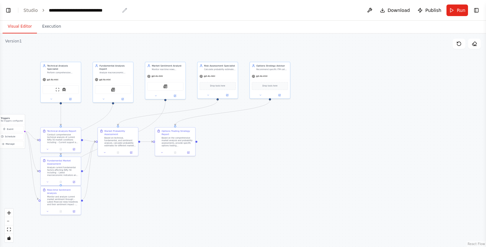
click at [124, 10] on icon "breadcrumb" at bounding box center [124, 10] width 5 height 5
click at [123, 11] on icon "breadcrumb" at bounding box center [124, 10] width 5 height 5
click at [110, 11] on div "**********" at bounding box center [84, 10] width 71 height 6
click at [118, 11] on div "**********" at bounding box center [84, 10] width 71 height 6
click at [49, 10] on div "**********" at bounding box center [84, 10] width 71 height 6
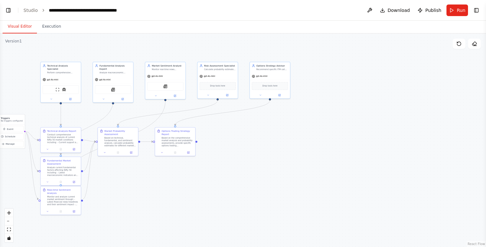
click at [93, 35] on div ".deletable-edge-delete-btn { width: 20px; height: 20px; border: 0px solid #ffff…" at bounding box center [243, 139] width 486 height 213
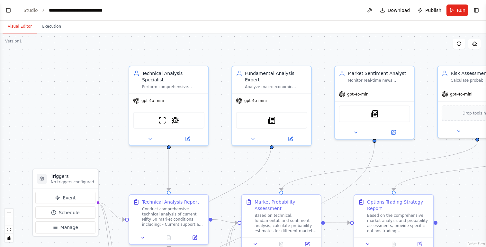
scroll to position [1555, 0]
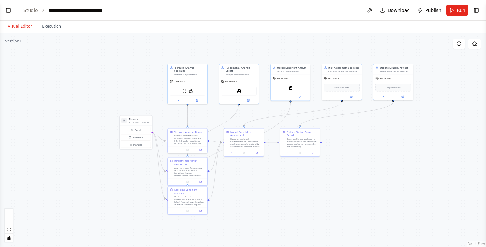
drag, startPoint x: 409, startPoint y: 218, endPoint x: 345, endPoint y: 171, distance: 80.6
click at [345, 171] on div ".deletable-edge-delete-btn { width: 20px; height: 20px; border: 0px solid #ffff…" at bounding box center [243, 139] width 486 height 213
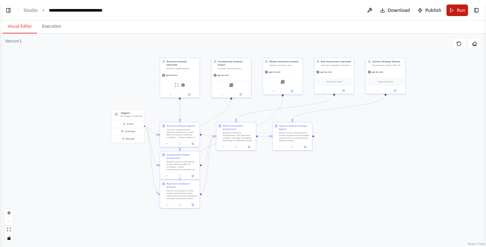
click at [458, 10] on span "Run" at bounding box center [460, 10] width 9 height 6
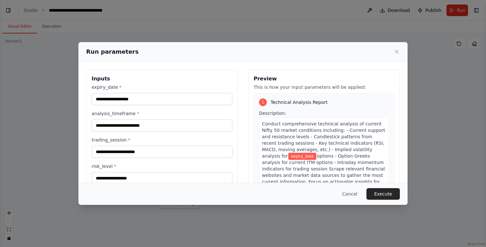
scroll to position [12, 0]
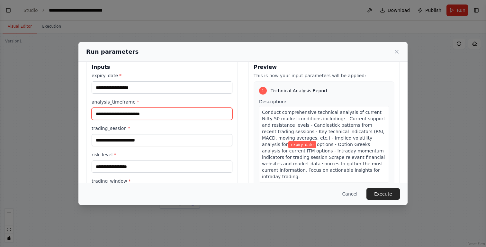
click at [160, 115] on input "analysis_timeframe *" at bounding box center [162, 114] width 141 height 12
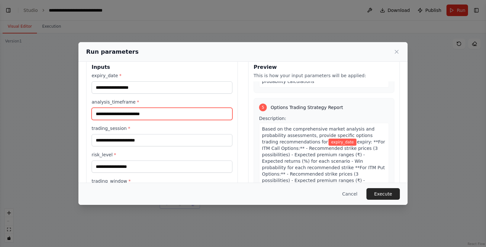
scroll to position [713, 0]
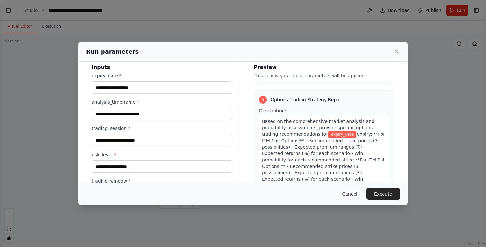
click at [352, 189] on button "Cancel" at bounding box center [349, 194] width 25 height 12
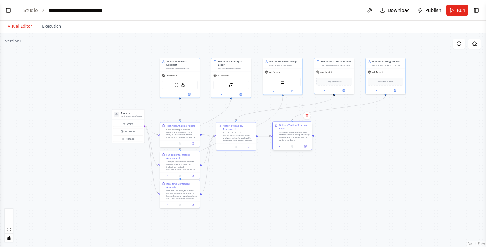
click at [294, 127] on div "Options Trading Strategy Report" at bounding box center [294, 127] width 31 height 6
click at [306, 145] on icon at bounding box center [306, 146] width 2 height 2
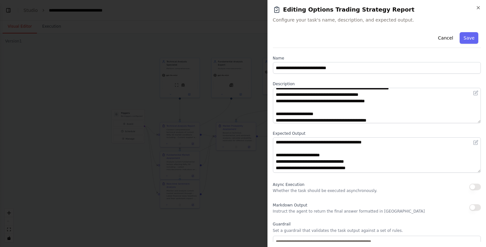
scroll to position [109, 0]
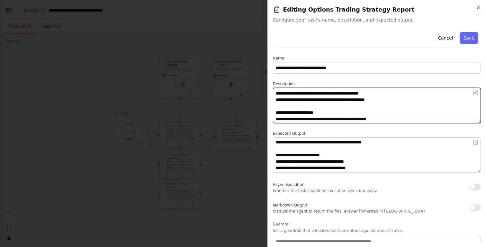
click at [344, 100] on textarea "**********" at bounding box center [377, 105] width 208 height 35
drag, startPoint x: 379, startPoint y: 100, endPoint x: 342, endPoint y: 100, distance: 36.9
click at [342, 100] on textarea "**********" at bounding box center [377, 105] width 208 height 35
drag, startPoint x: 335, startPoint y: 100, endPoint x: 356, endPoint y: 100, distance: 21.2
click at [356, 100] on textarea "**********" at bounding box center [377, 105] width 208 height 35
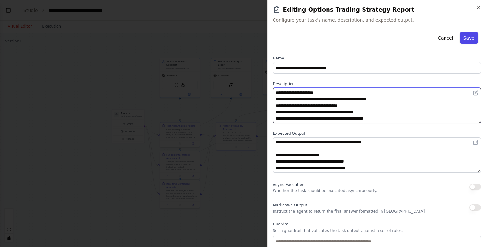
scroll to position [128, 0]
type textarea "**********"
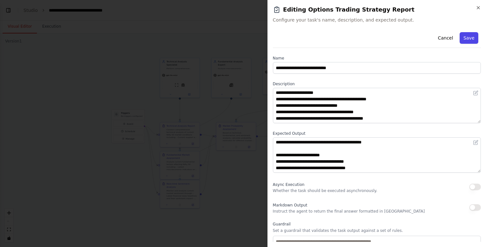
click at [469, 39] on button "Save" at bounding box center [468, 38] width 19 height 12
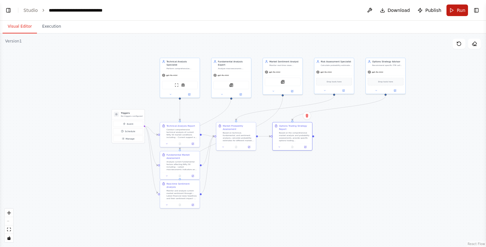
click at [457, 14] on button "Run" at bounding box center [457, 10] width 22 height 12
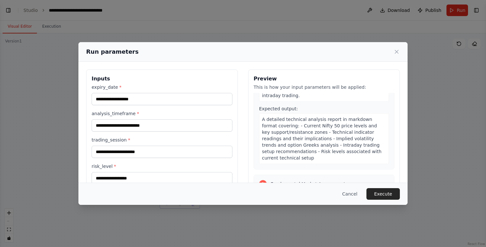
scroll to position [92, 0]
click at [397, 51] on icon at bounding box center [396, 51] width 3 height 3
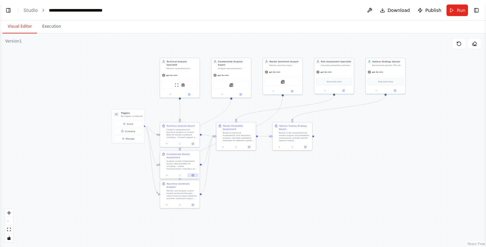
click at [192, 175] on icon at bounding box center [193, 175] width 2 height 2
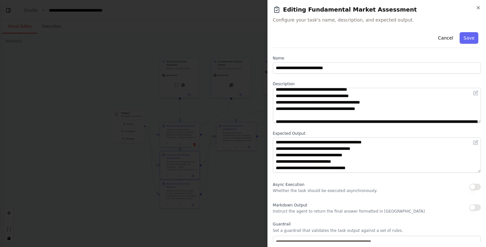
scroll to position [25, 0]
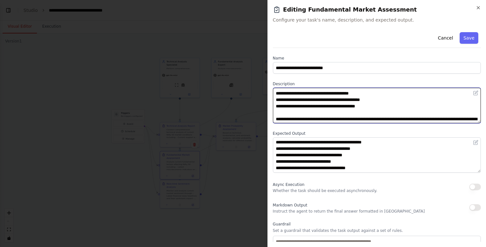
click at [361, 104] on textarea "**********" at bounding box center [377, 105] width 208 height 35
type textarea "**********"
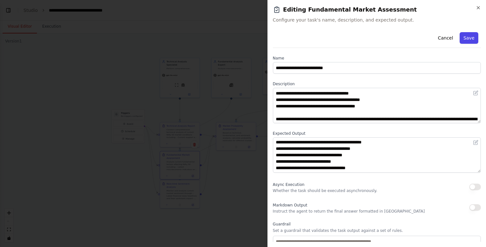
click at [469, 38] on button "Save" at bounding box center [468, 38] width 19 height 12
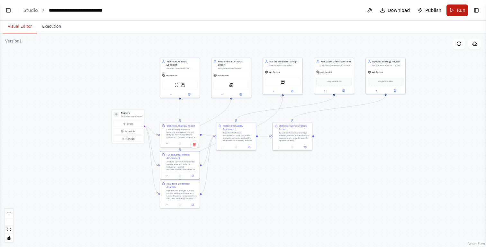
click at [457, 12] on span "Run" at bounding box center [460, 10] width 9 height 6
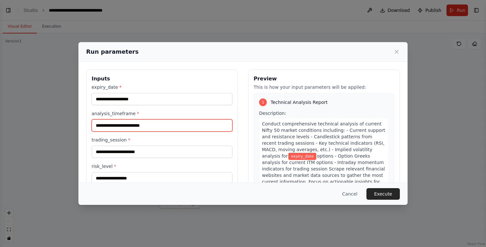
click at [196, 126] on input "analysis_timeframe *" at bounding box center [162, 125] width 141 height 12
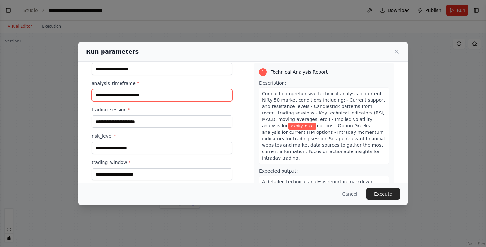
scroll to position [34, 0]
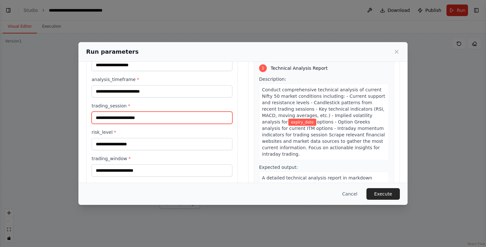
click at [196, 120] on input "trading_session *" at bounding box center [162, 117] width 141 height 12
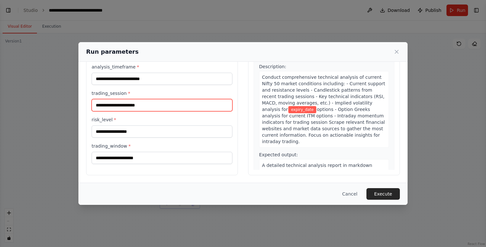
scroll to position [0, 0]
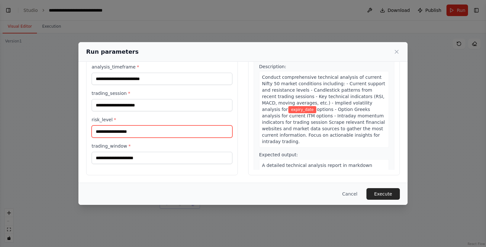
click at [192, 133] on input "risk_level *" at bounding box center [162, 131] width 141 height 12
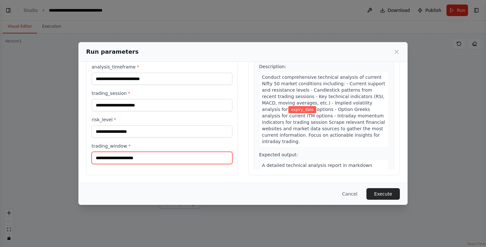
click at [184, 159] on input "trading_window *" at bounding box center [162, 158] width 141 height 12
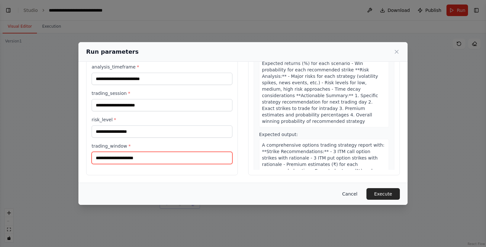
scroll to position [793, 0]
click at [354, 193] on button "Cancel" at bounding box center [349, 194] width 25 height 12
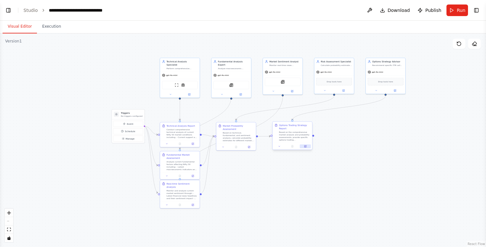
click at [305, 146] on icon at bounding box center [306, 146] width 2 height 2
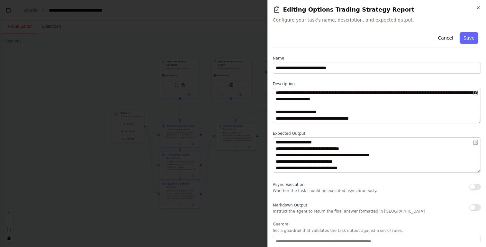
scroll to position [90, 0]
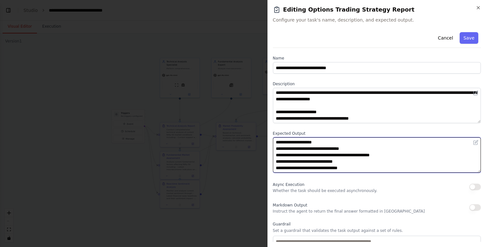
drag, startPoint x: 352, startPoint y: 155, endPoint x: 399, endPoint y: 155, distance: 47.2
click at [399, 155] on textarea "**********" at bounding box center [377, 154] width 208 height 35
type textarea "**********"
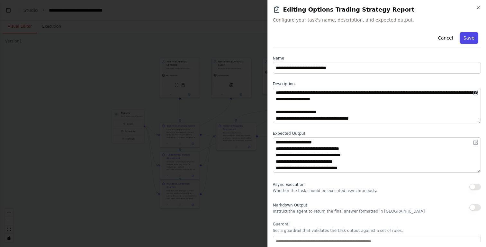
click at [474, 37] on button "Save" at bounding box center [468, 38] width 19 height 12
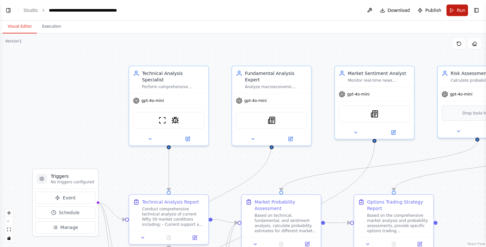
click at [459, 9] on span "Run" at bounding box center [460, 10] width 9 height 6
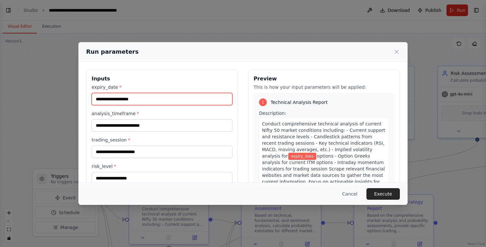
click at [170, 100] on input "expiry_date *" at bounding box center [162, 99] width 141 height 12
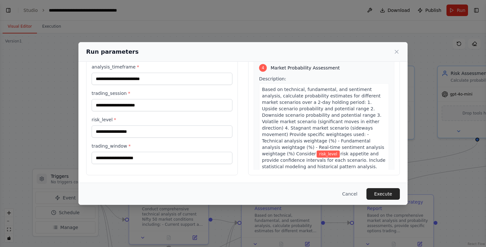
scroll to position [526, 0]
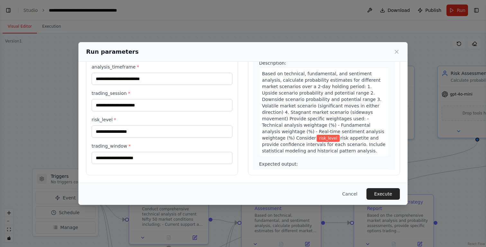
type input "**********"
click at [164, 131] on input "risk_level *" at bounding box center [162, 131] width 141 height 12
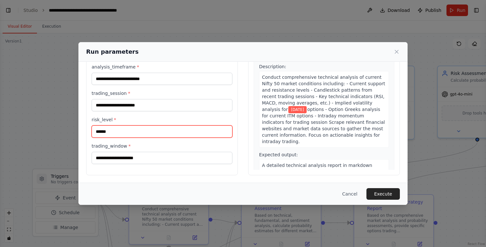
scroll to position [0, 0]
type input "******"
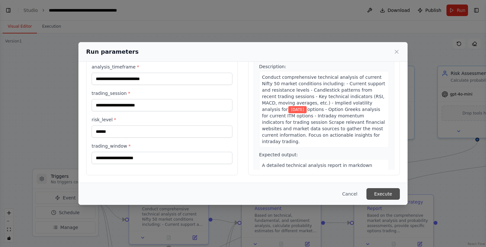
click at [382, 192] on button "Execute" at bounding box center [382, 194] width 33 height 12
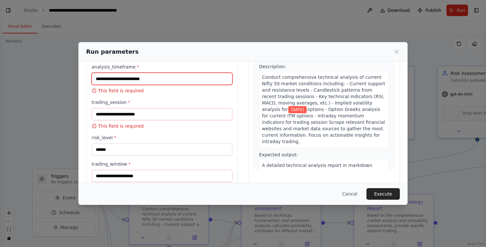
click at [168, 77] on input "analysis_timeframe *" at bounding box center [162, 79] width 141 height 12
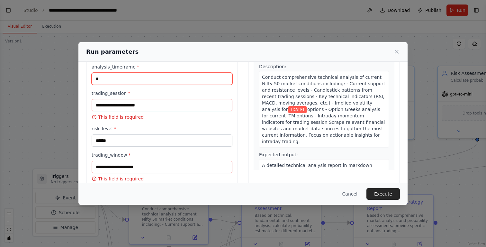
type input "*"
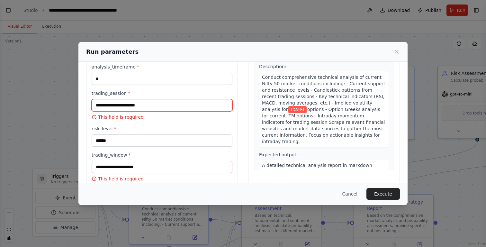
click at [166, 104] on input "trading_session *" at bounding box center [162, 105] width 141 height 12
type input "*"
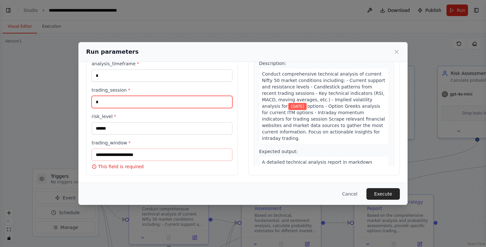
type input "*"
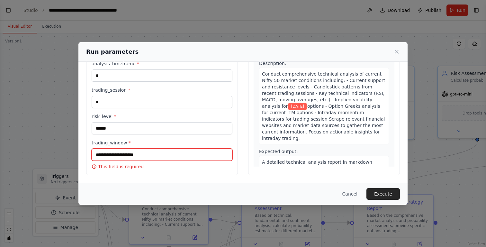
click at [156, 153] on input "trading_window *" at bounding box center [162, 154] width 141 height 12
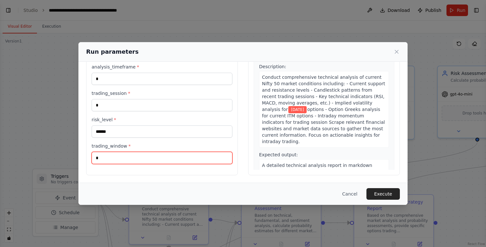
scroll to position [47, 0]
type input "*"
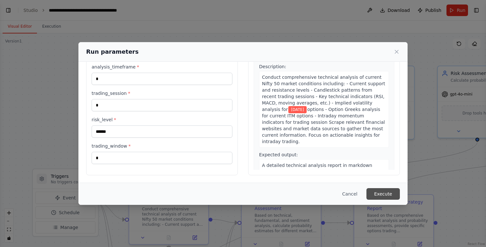
click at [390, 193] on button "Execute" at bounding box center [382, 194] width 33 height 12
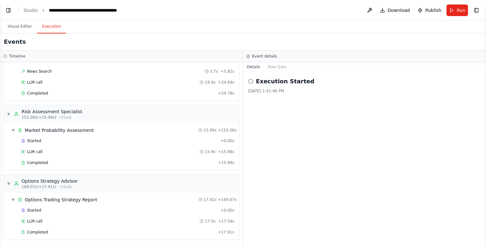
scroll to position [245, 0]
click at [18, 27] on button "Visual Editor" at bounding box center [20, 26] width 34 height 13
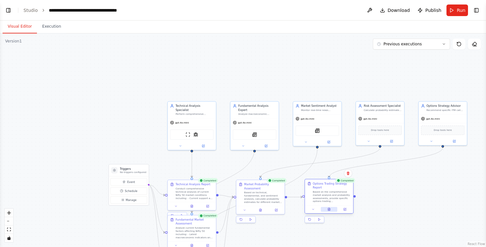
click at [330, 209] on icon at bounding box center [329, 209] width 2 height 3
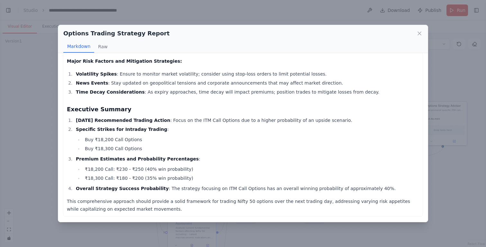
scroll to position [463, 0]
click at [421, 32] on icon at bounding box center [419, 33] width 6 height 6
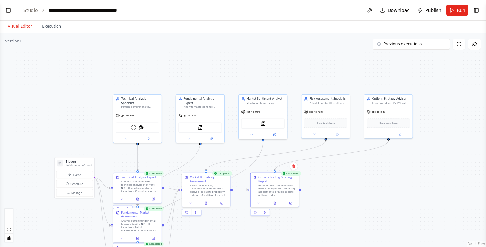
drag, startPoint x: 383, startPoint y: 78, endPoint x: 328, endPoint y: 69, distance: 55.5
click at [328, 70] on div ".deletable-edge-delete-btn { width: 20px; height: 20px; border: 0px solid #ffff…" at bounding box center [243, 139] width 486 height 213
click at [141, 123] on img at bounding box center [140, 125] width 5 height 5
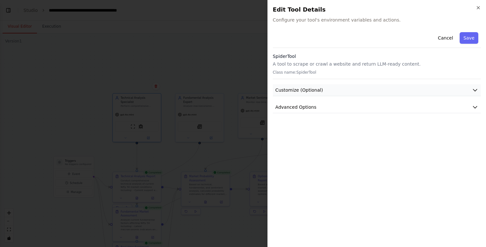
click at [366, 91] on button "Customize (Optional)" at bounding box center [377, 90] width 208 height 12
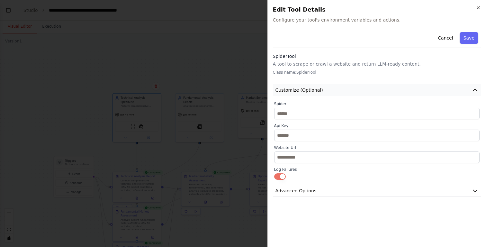
click at [366, 91] on button "Customize (Optional)" at bounding box center [377, 90] width 208 height 12
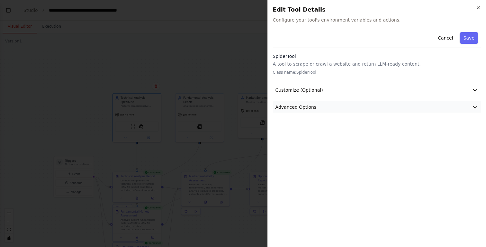
click at [345, 110] on button "Advanced Options" at bounding box center [377, 107] width 208 height 12
click at [478, 9] on icon "button" at bounding box center [477, 7] width 5 height 5
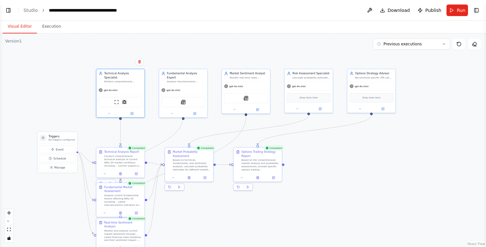
drag, startPoint x: 379, startPoint y: 188, endPoint x: 360, endPoint y: 162, distance: 32.0
click at [360, 162] on div ".deletable-edge-delete-btn { width: 20px; height: 20px; border: 0px solid #ffff…" at bounding box center [243, 139] width 486 height 213
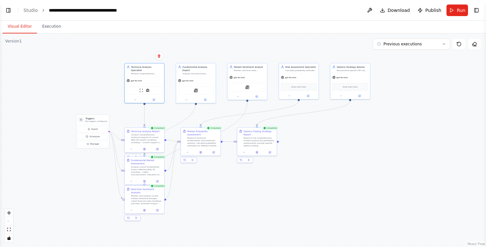
drag, startPoint x: 375, startPoint y: 196, endPoint x: 357, endPoint y: 174, distance: 28.0
click at [357, 174] on div ".deletable-edge-delete-btn { width: 20px; height: 20px; border: 0px solid #ffff…" at bounding box center [243, 139] width 486 height 213
